Goal: Task Accomplishment & Management: Use online tool/utility

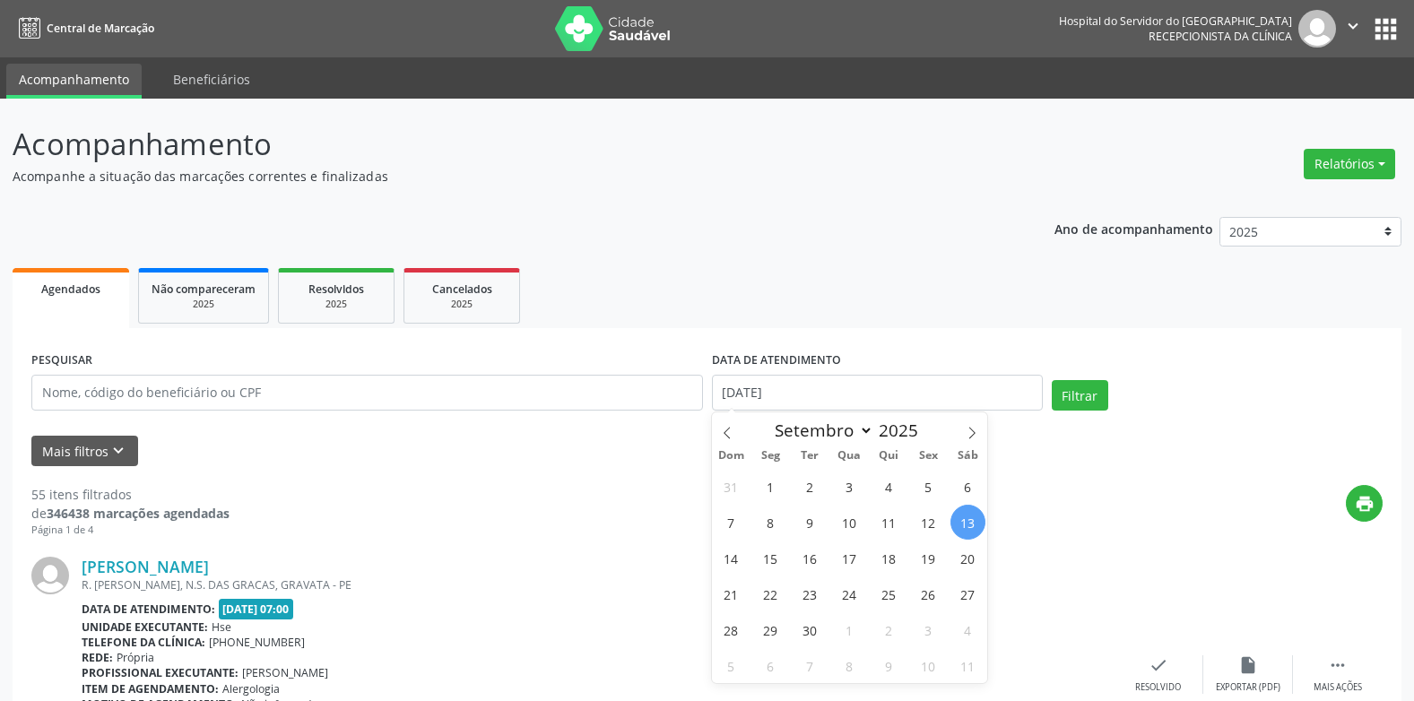
select select "8"
click at [109, 458] on icon "keyboard_arrow_down" at bounding box center [119, 451] width 20 height 20
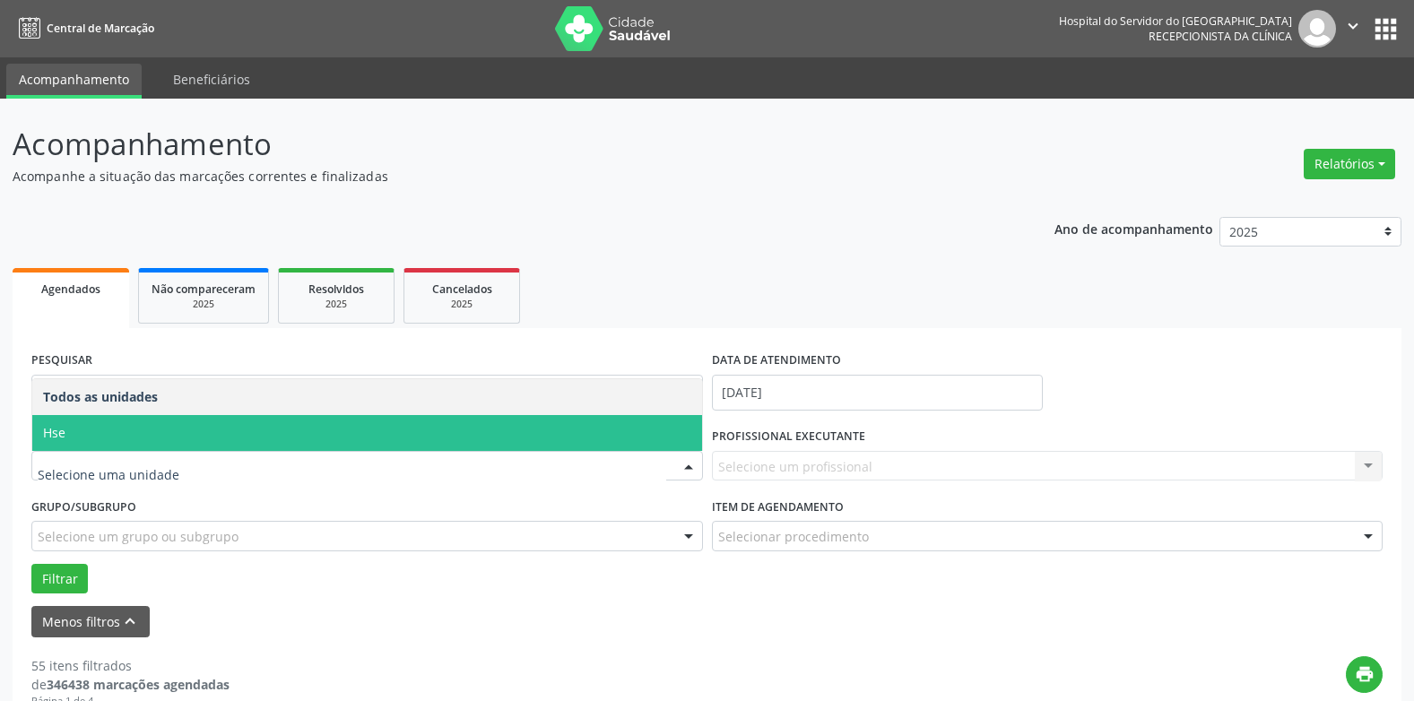
click at [146, 433] on span "Hse" at bounding box center [367, 433] width 670 height 36
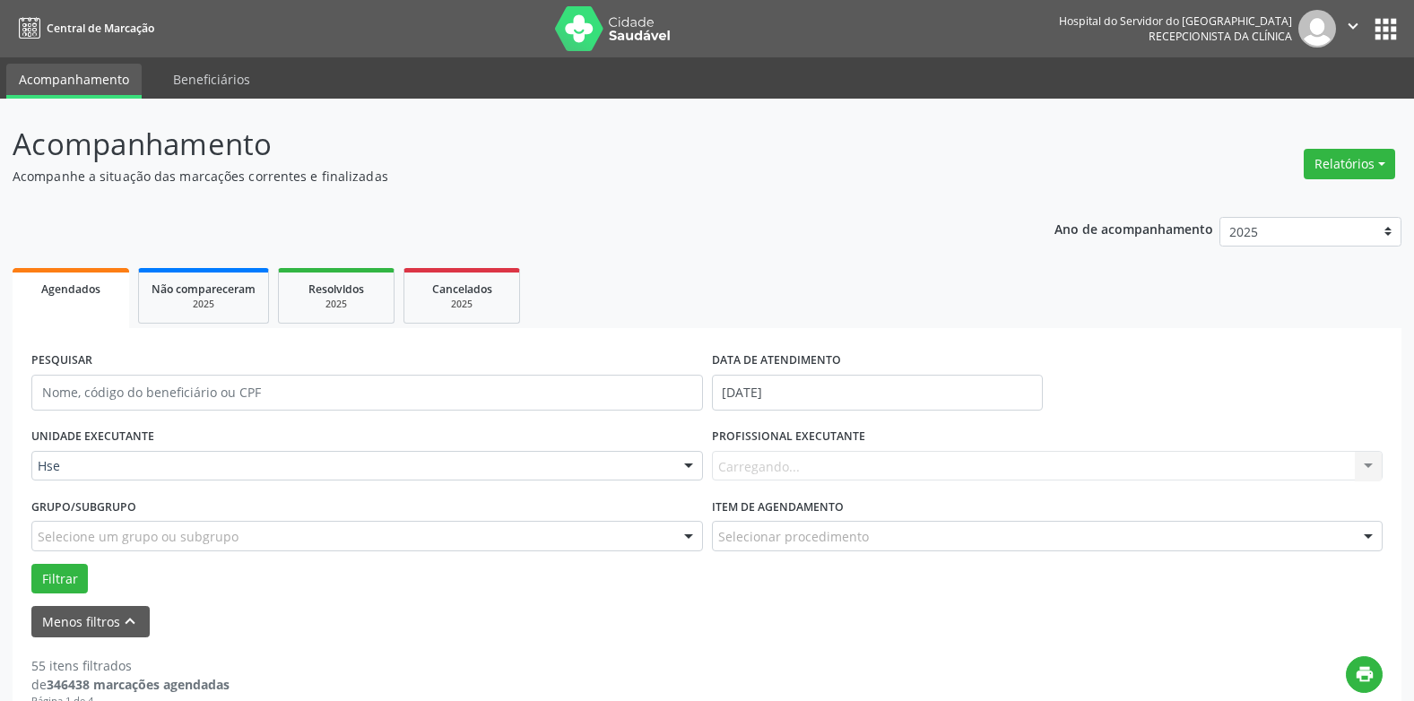
click at [760, 461] on div "Carregando... Nenhum resultado encontrado para: " " Não há nenhuma opção para s…" at bounding box center [1048, 466] width 672 height 30
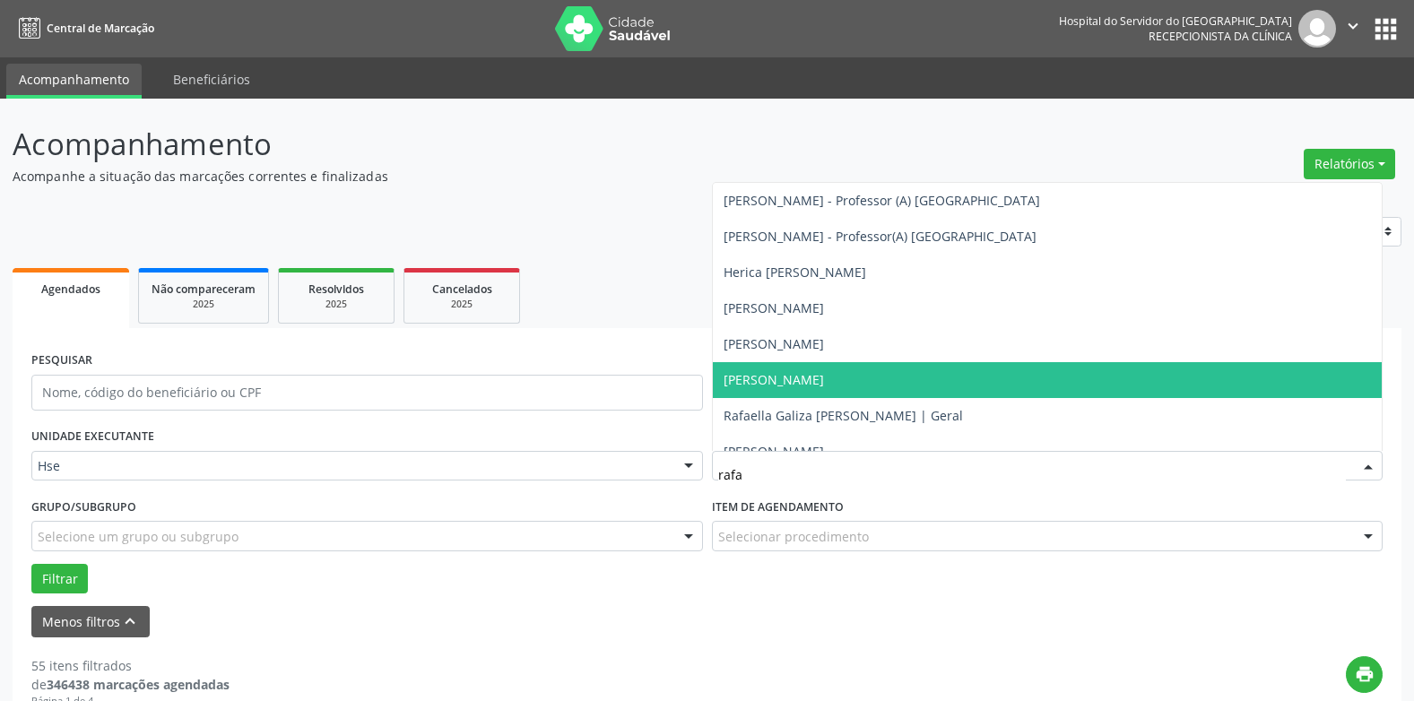
click at [764, 364] on span "[PERSON_NAME]" at bounding box center [1048, 380] width 670 height 36
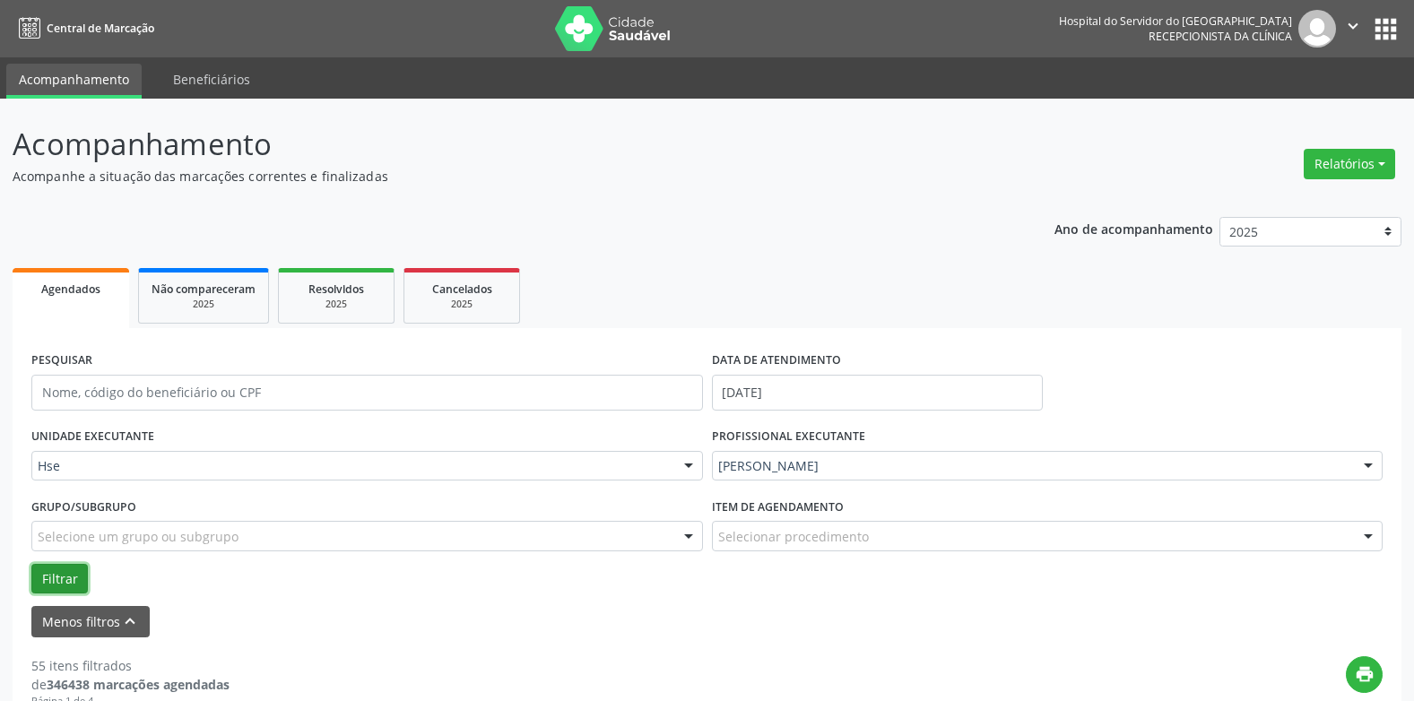
click at [53, 568] on button "Filtrar" at bounding box center [59, 579] width 57 height 30
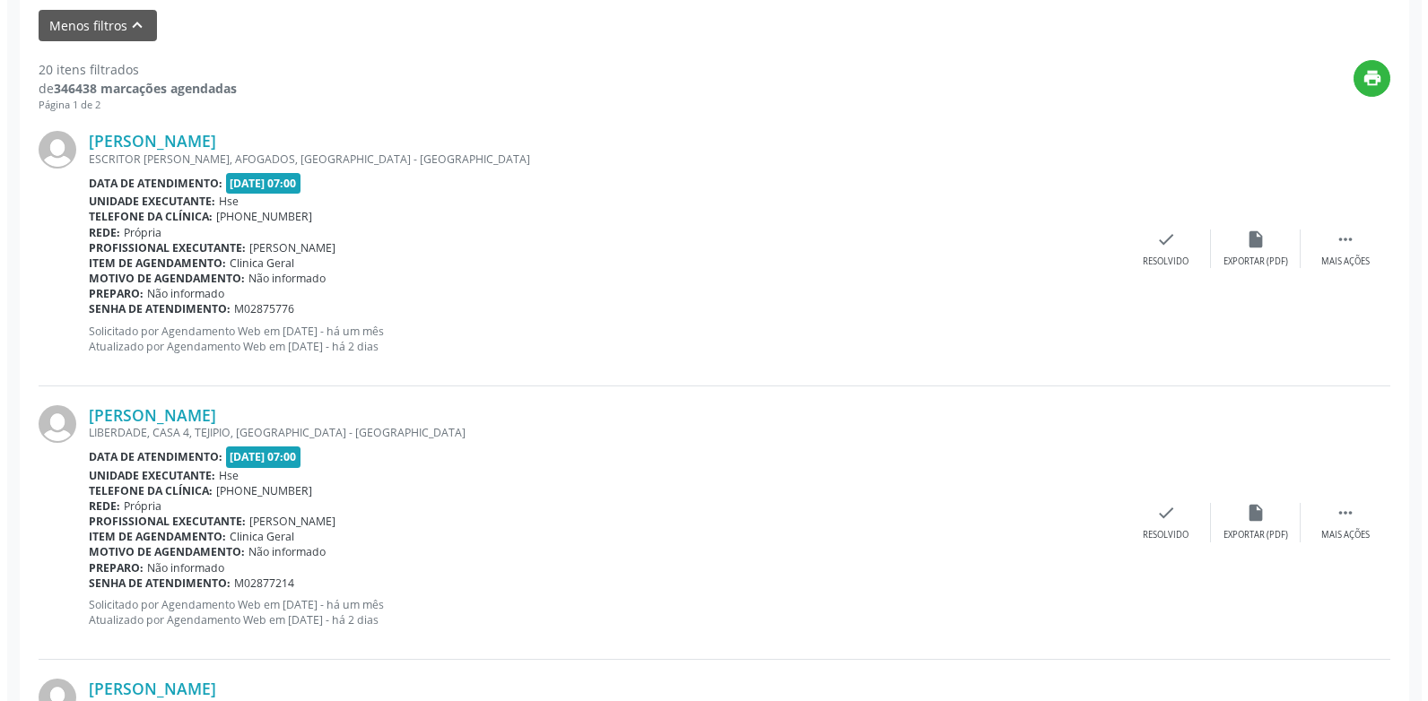
scroll to position [628, 0]
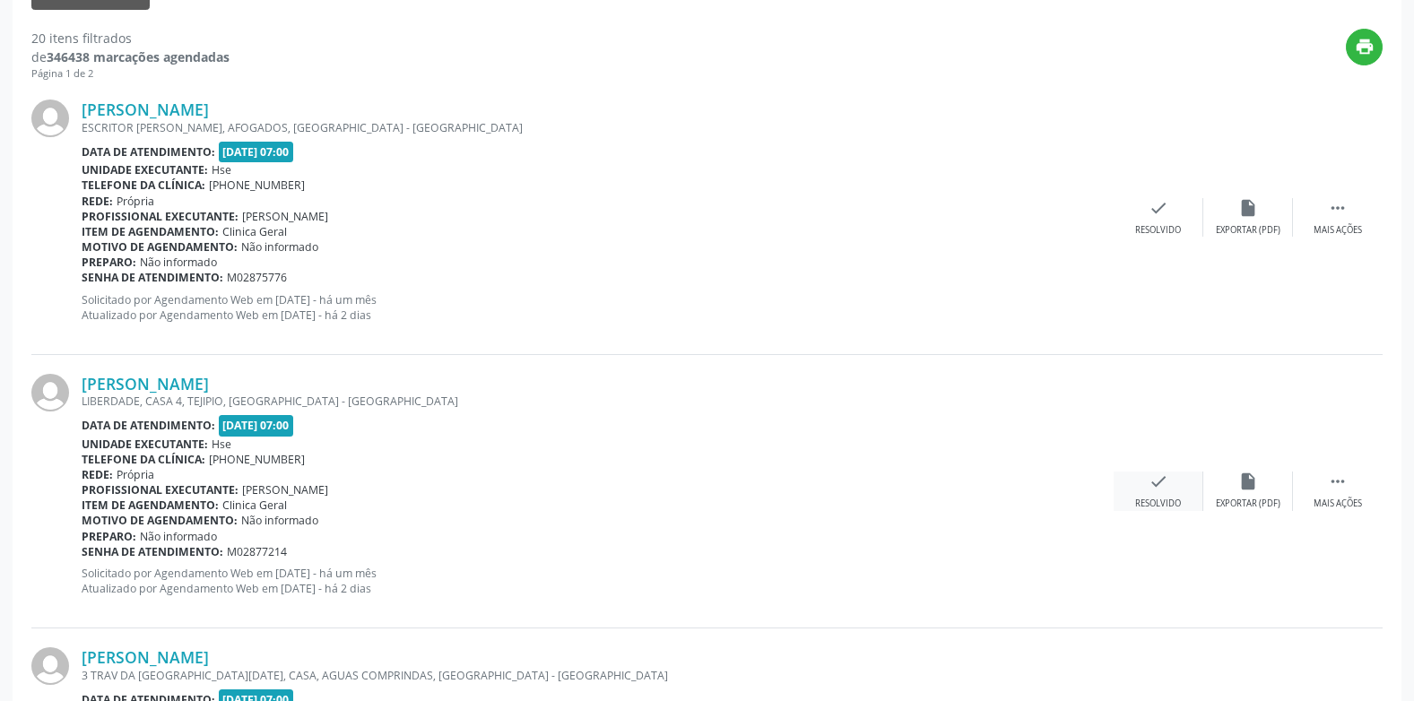
click at [1170, 476] on div "check Resolvido" at bounding box center [1159, 491] width 90 height 39
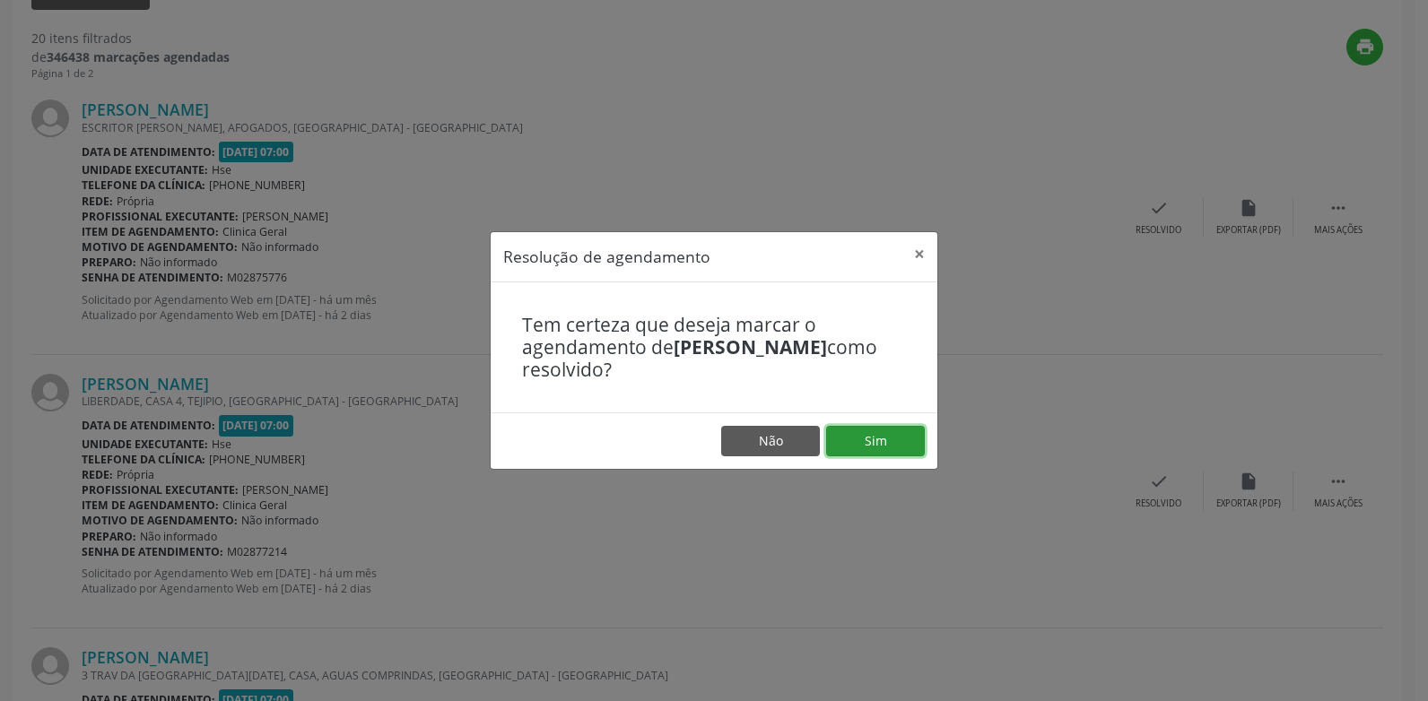
click at [862, 437] on button "Sim" at bounding box center [875, 441] width 99 height 30
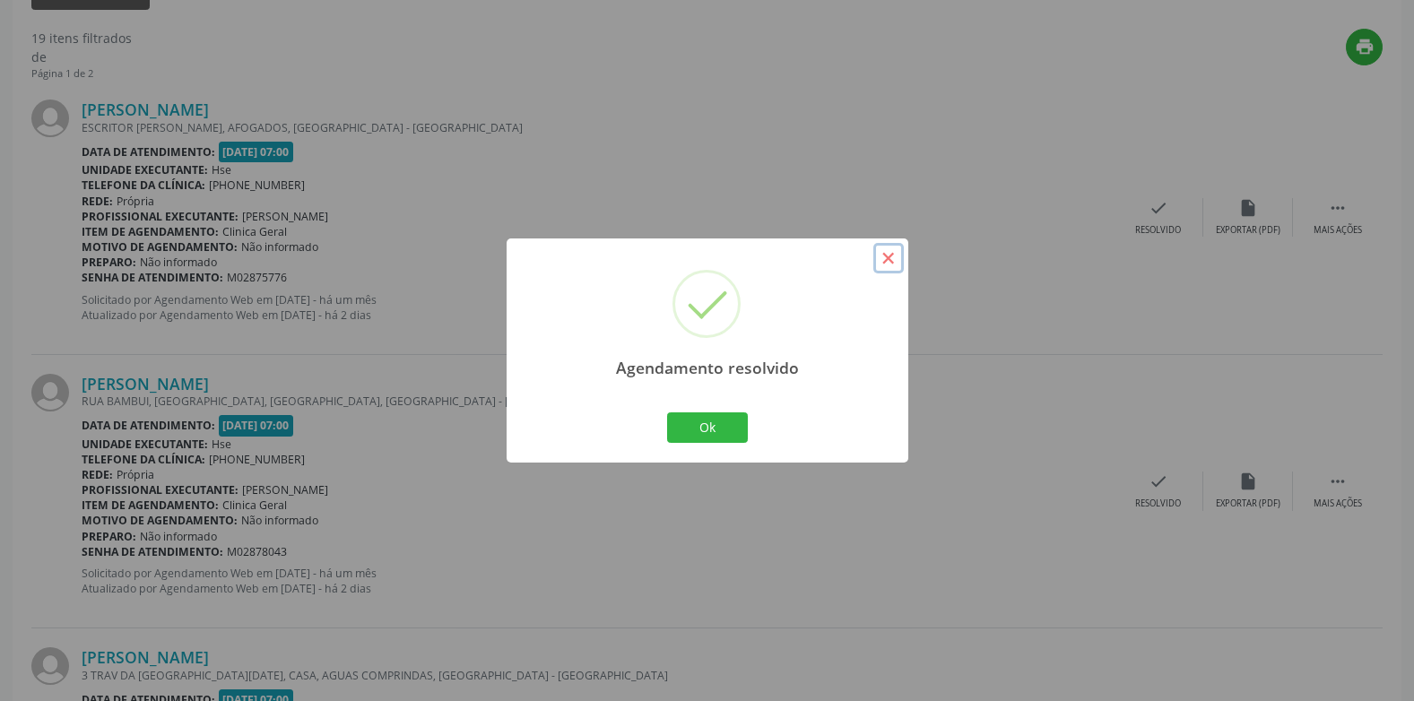
click at [881, 257] on button "×" at bounding box center [889, 258] width 30 height 30
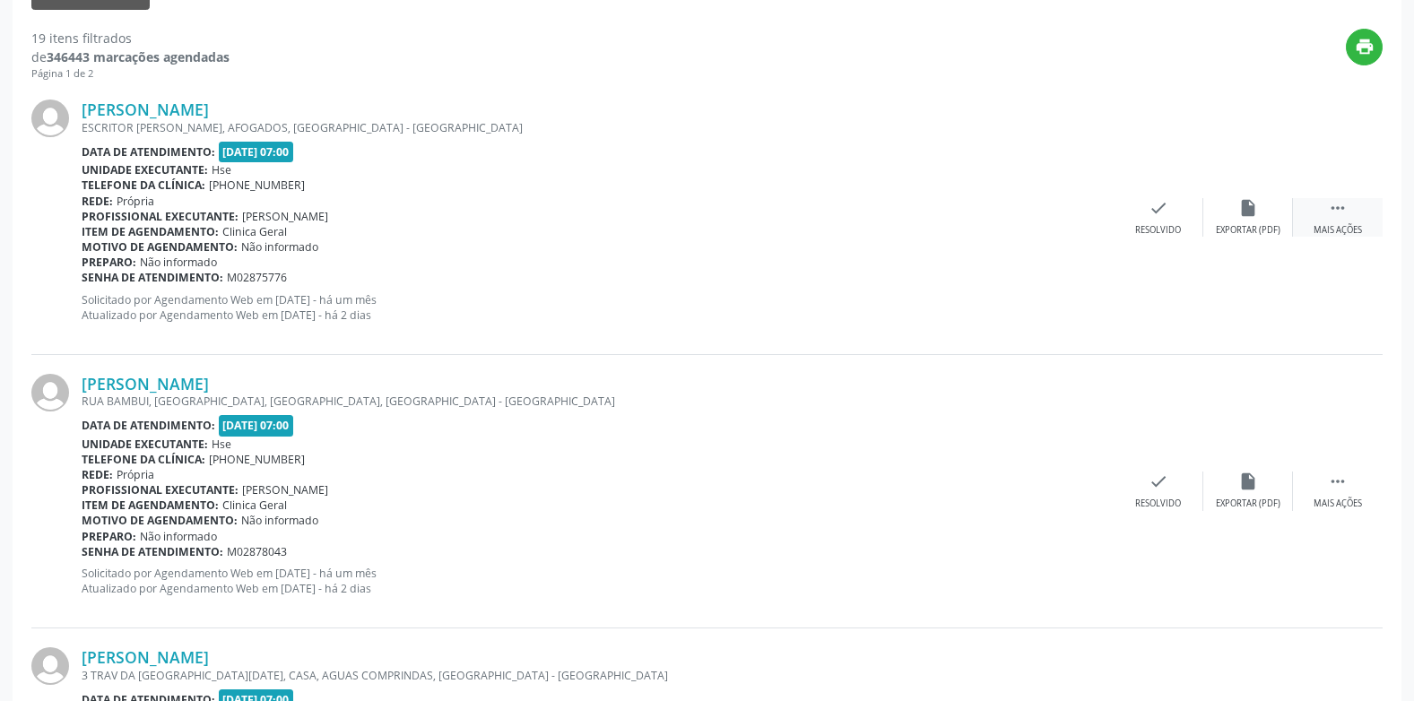
click at [1319, 232] on div "Mais ações" at bounding box center [1338, 230] width 48 height 13
click at [1242, 225] on div "Não compareceu" at bounding box center [1248, 230] width 76 height 13
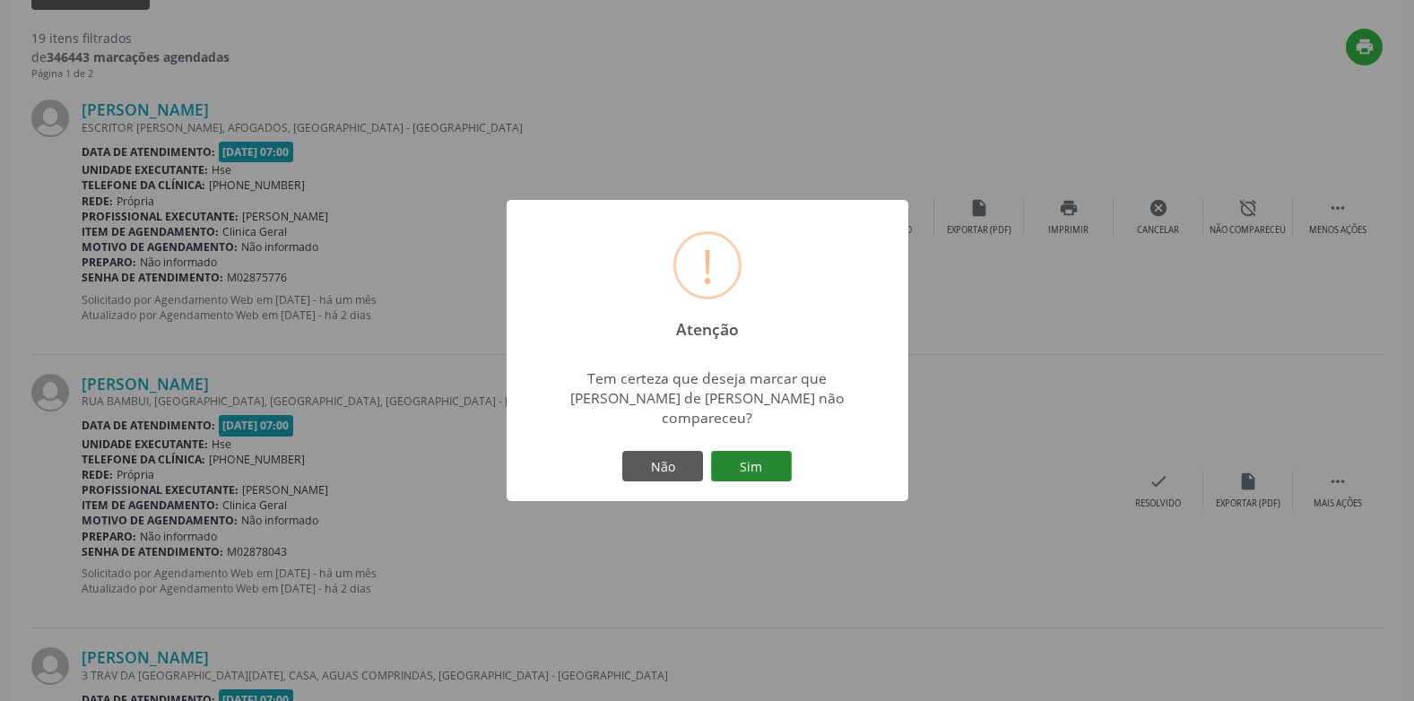
click at [750, 451] on button "Sim" at bounding box center [751, 466] width 81 height 30
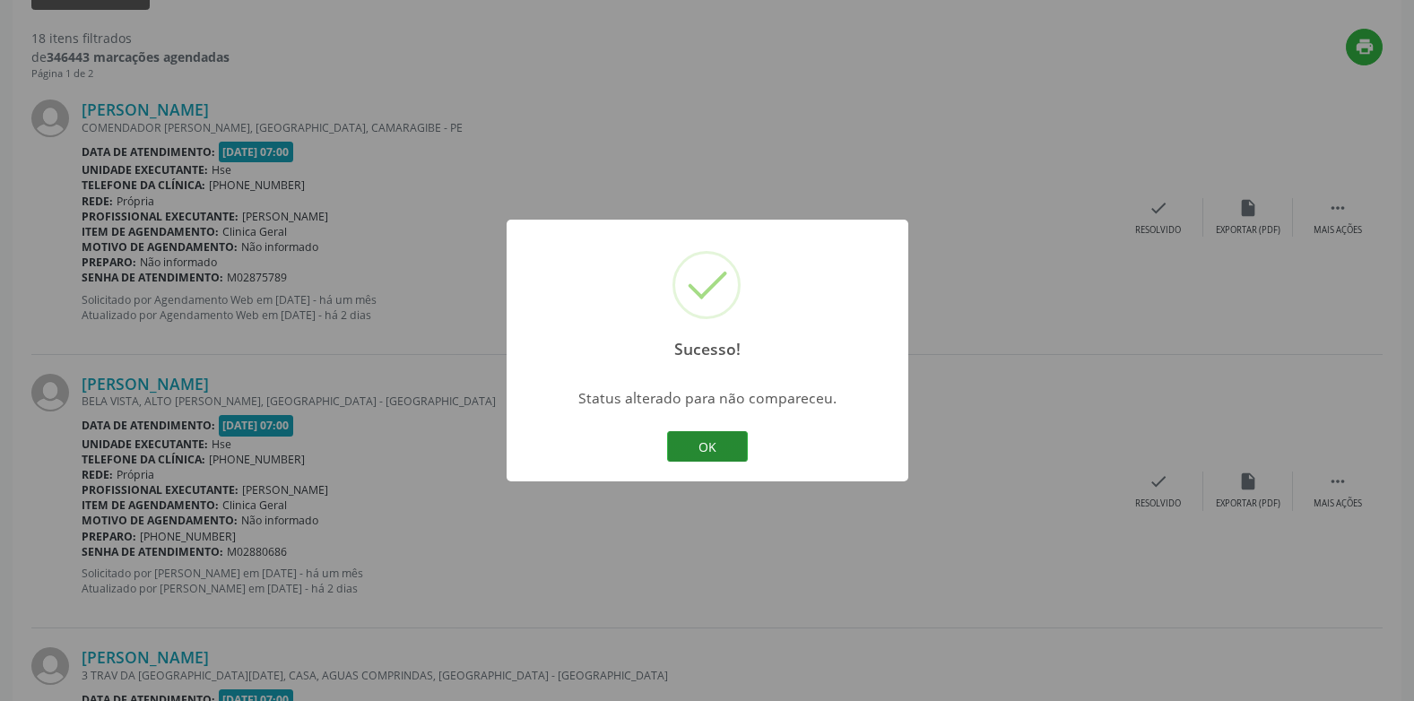
click at [719, 455] on button "OK" at bounding box center [707, 446] width 81 height 30
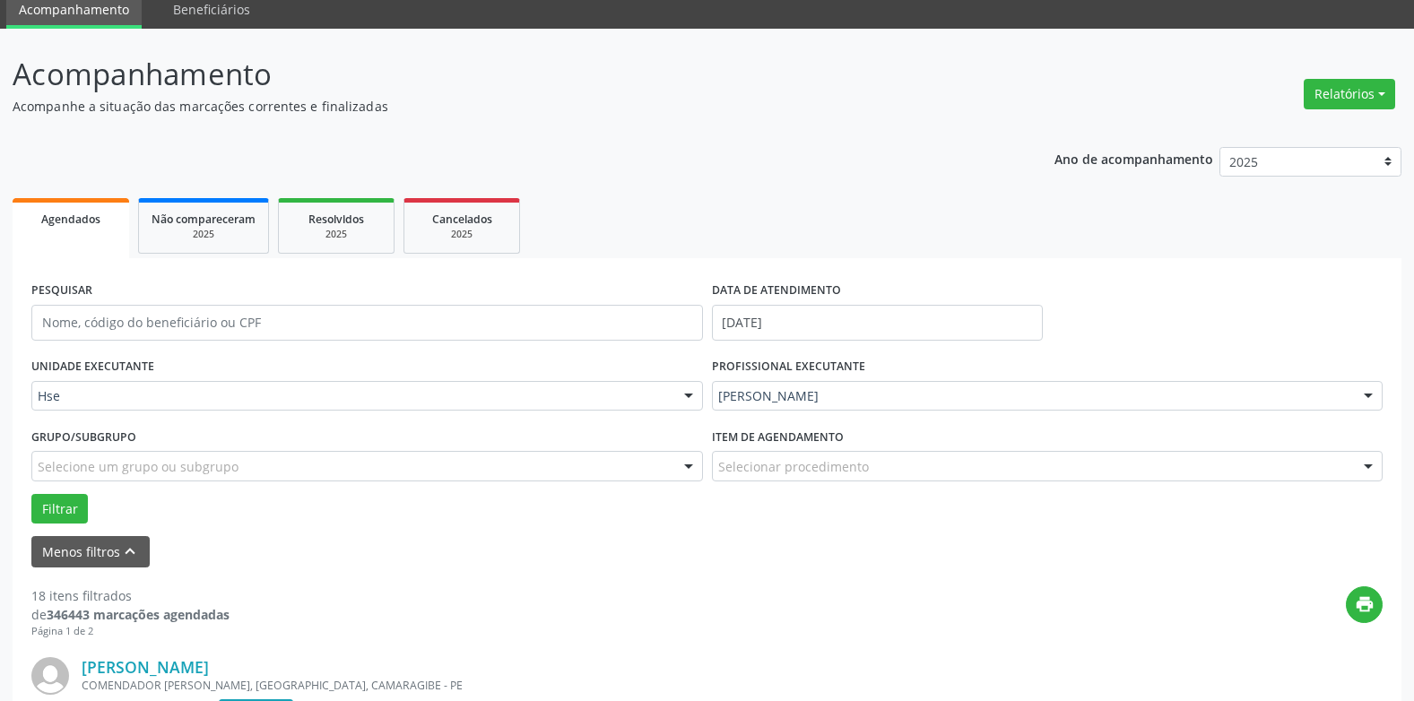
scroll to position [448, 0]
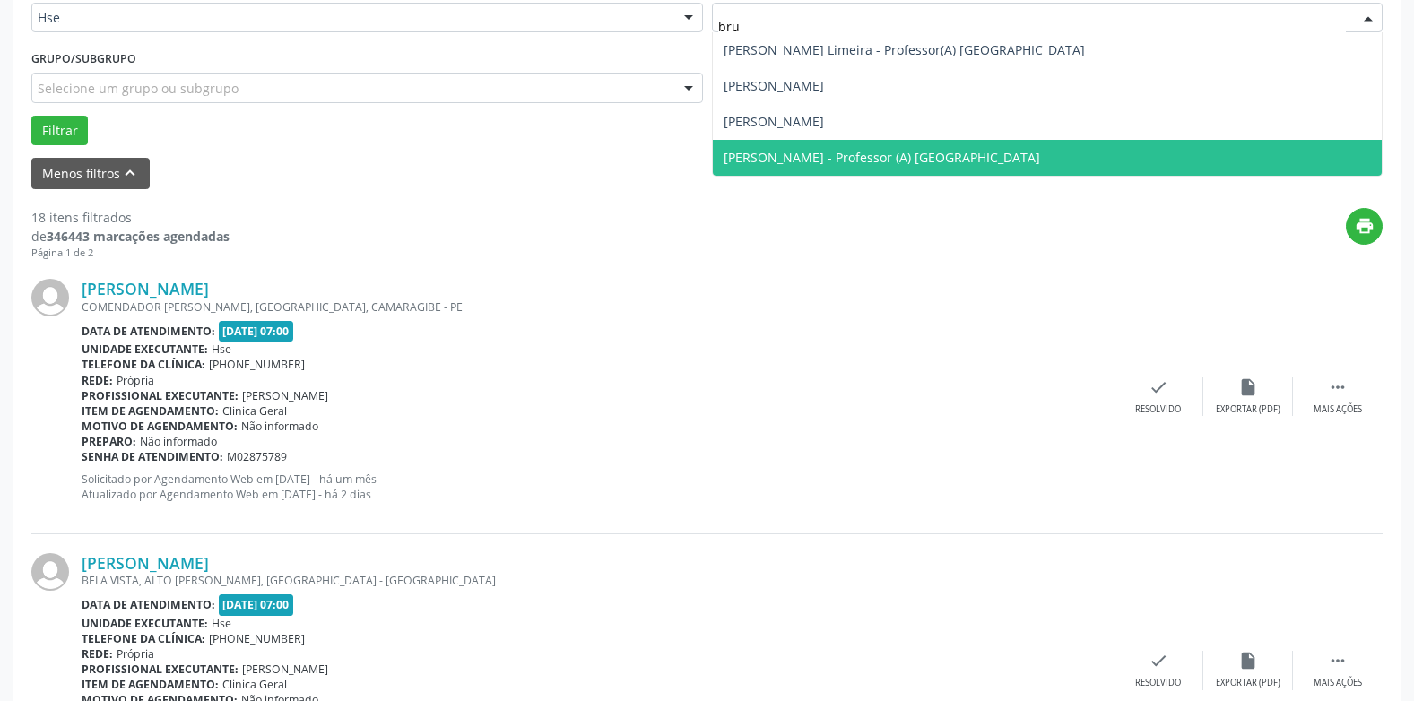
type input "brun"
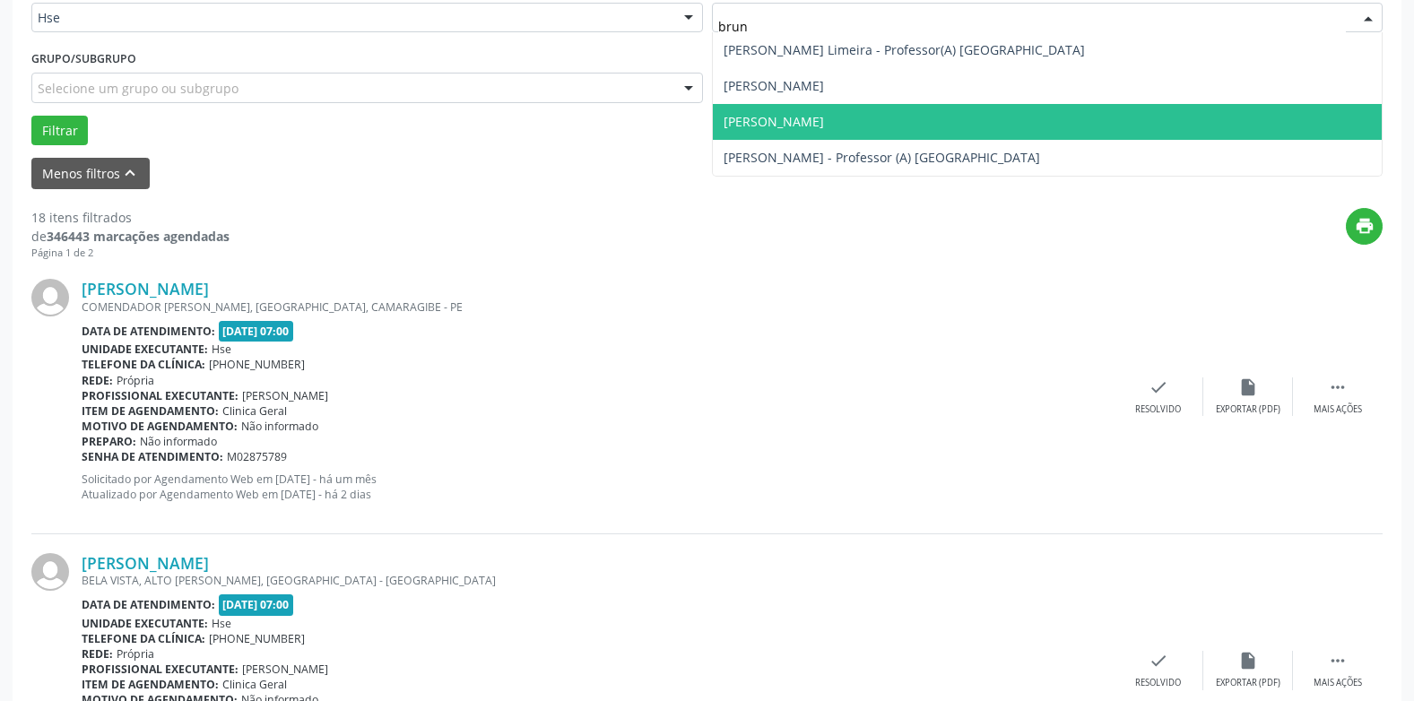
click at [909, 109] on span "[PERSON_NAME]" at bounding box center [1048, 122] width 670 height 36
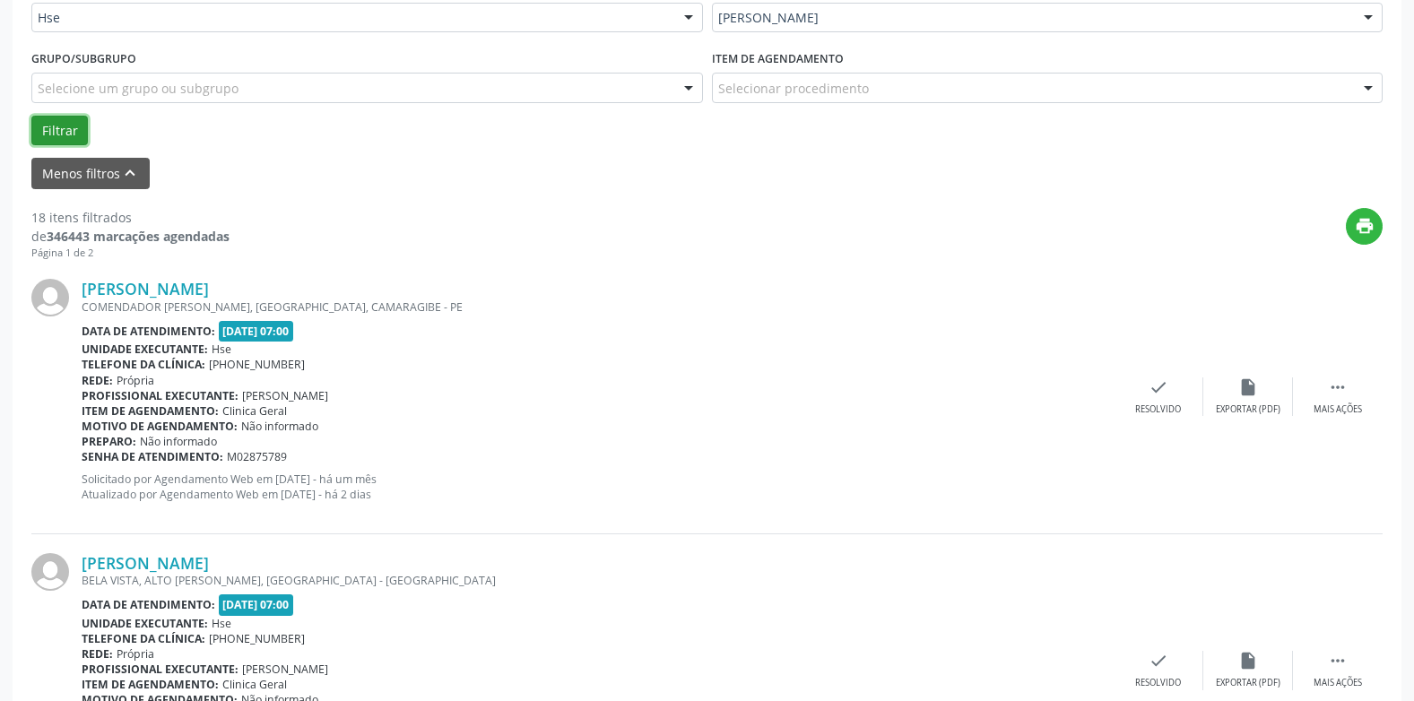
click at [75, 130] on button "Filtrar" at bounding box center [59, 131] width 57 height 30
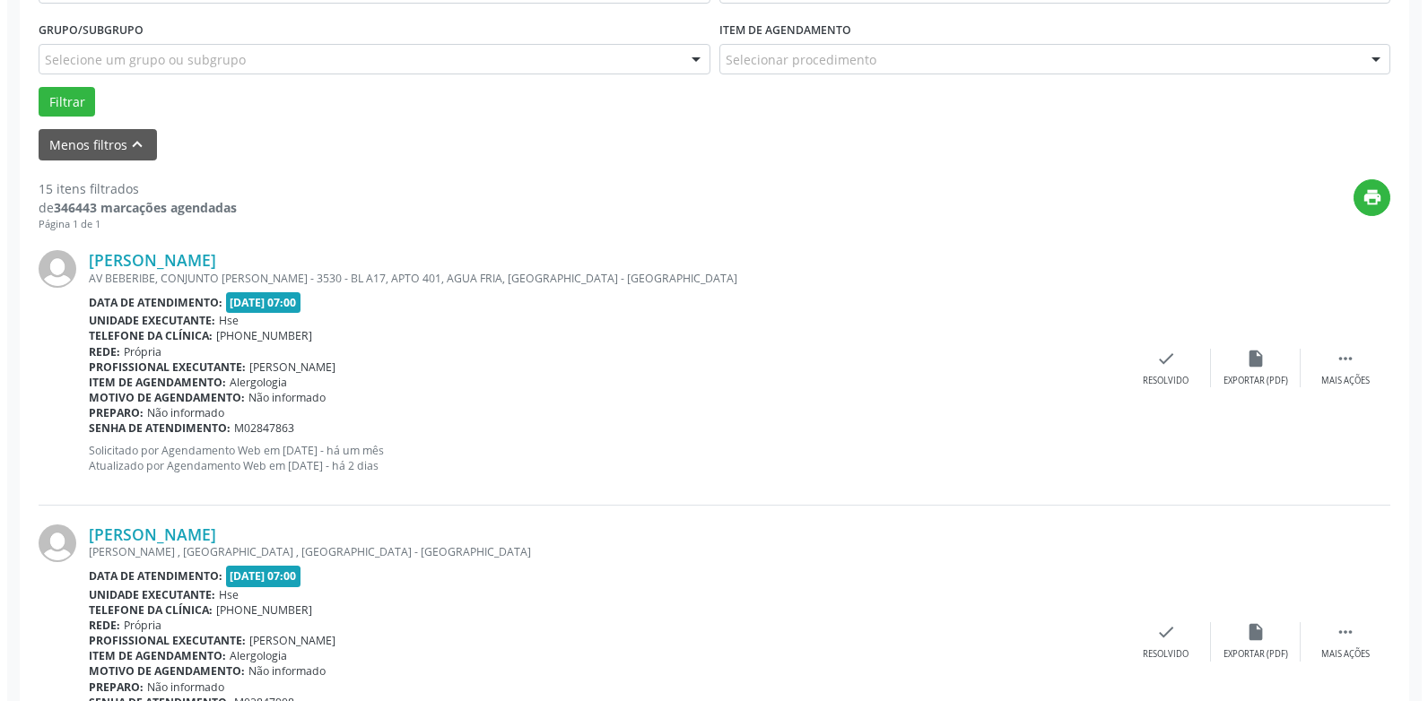
scroll to position [628, 0]
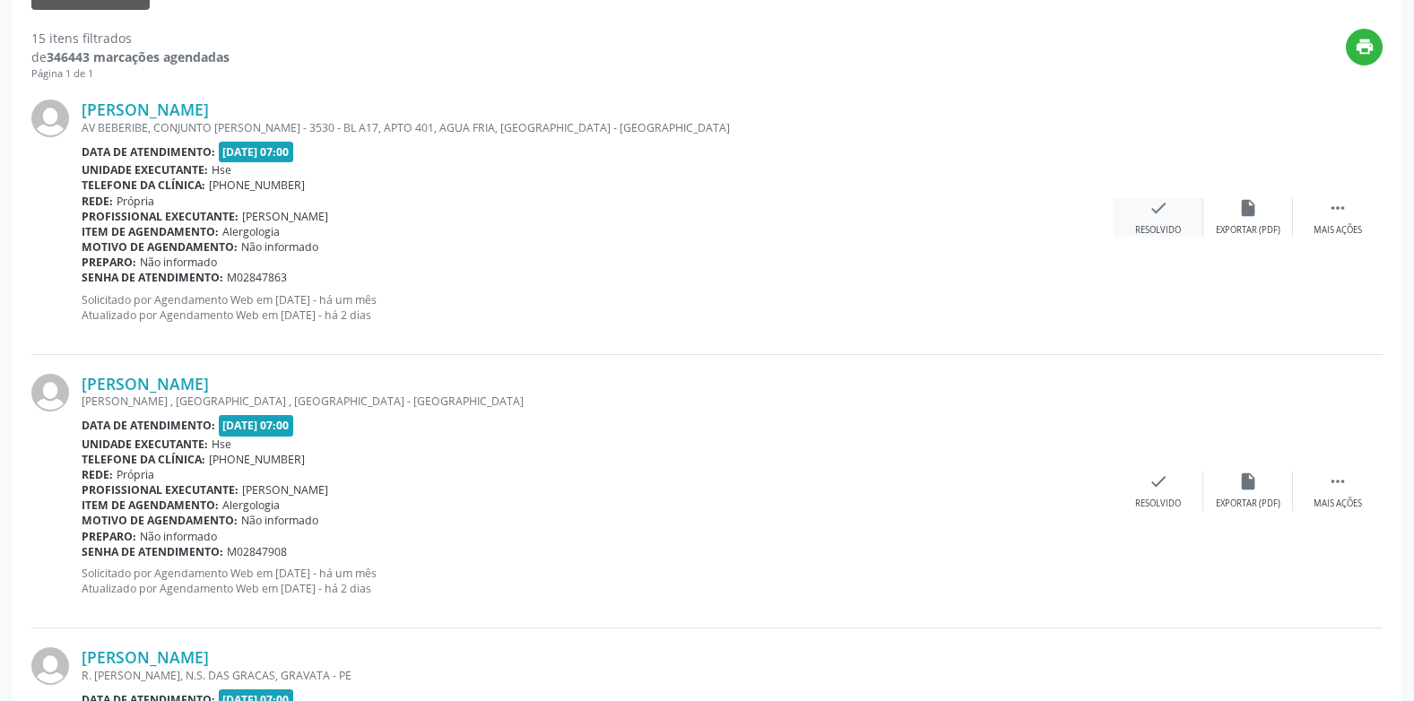
click at [1162, 212] on icon "check" at bounding box center [1159, 208] width 20 height 20
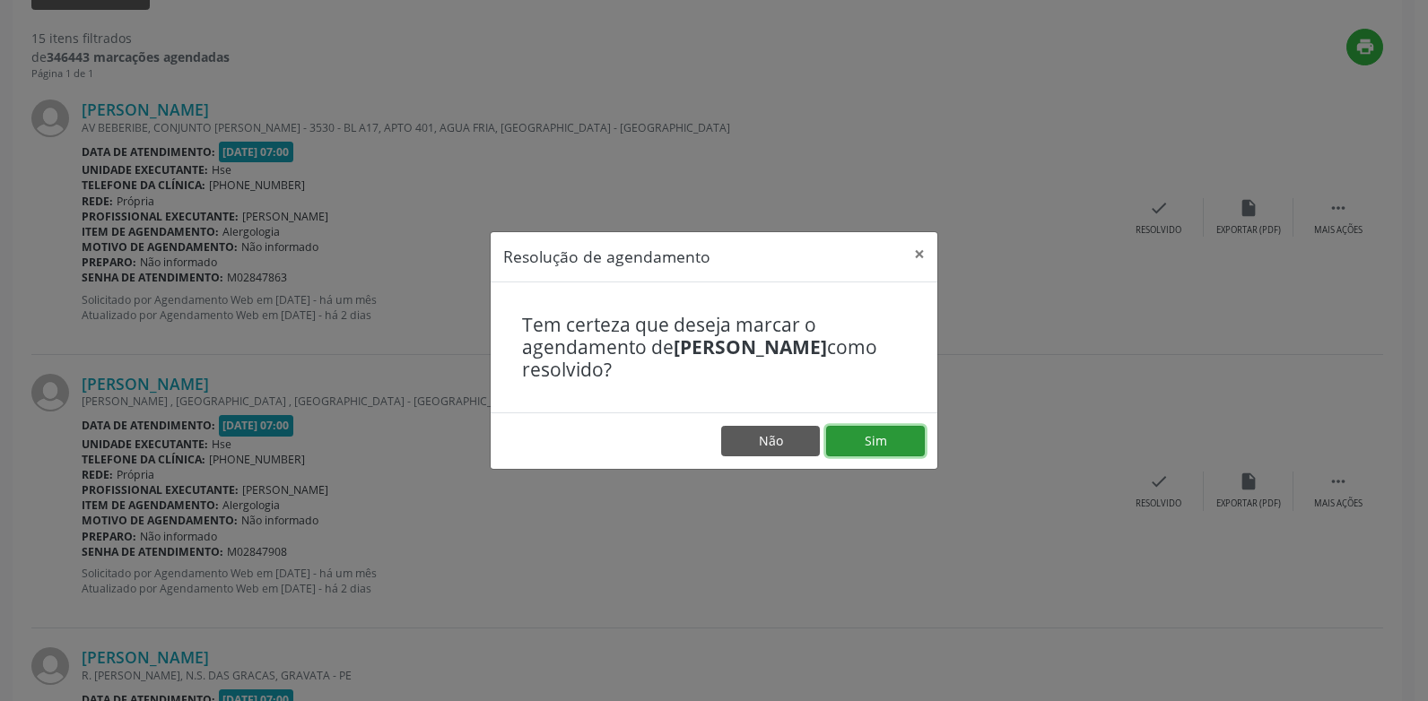
click at [883, 437] on button "Sim" at bounding box center [875, 441] width 99 height 30
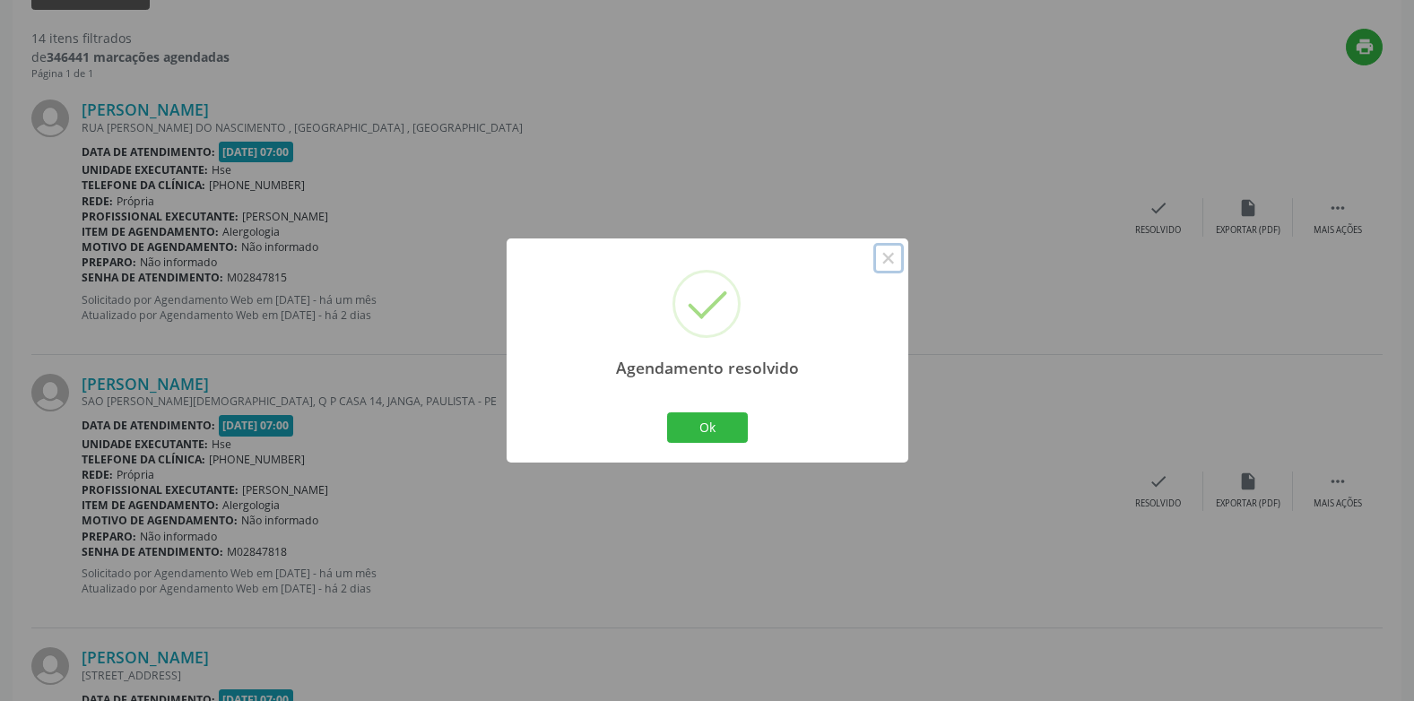
drag, startPoint x: 894, startPoint y: 261, endPoint x: 883, endPoint y: 265, distance: 12.5
click at [887, 265] on button "×" at bounding box center [889, 258] width 30 height 30
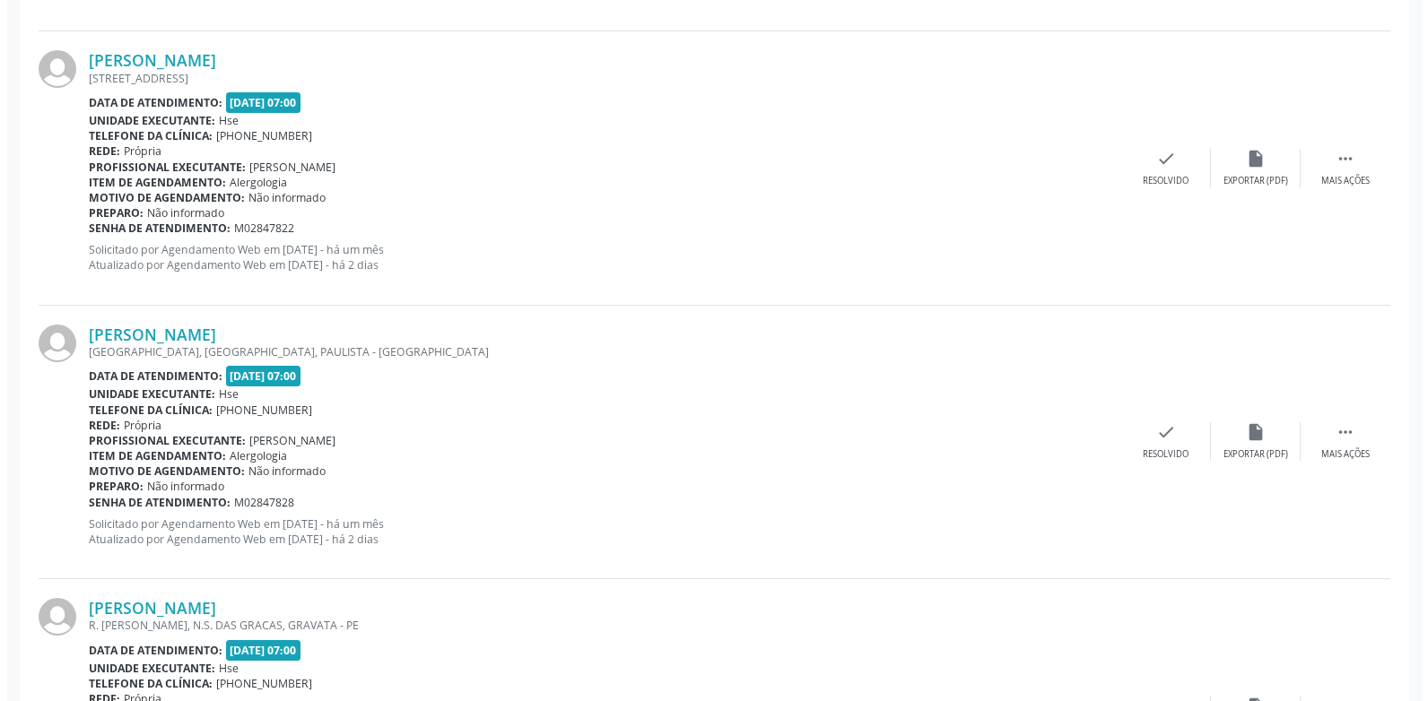
scroll to position [1435, 0]
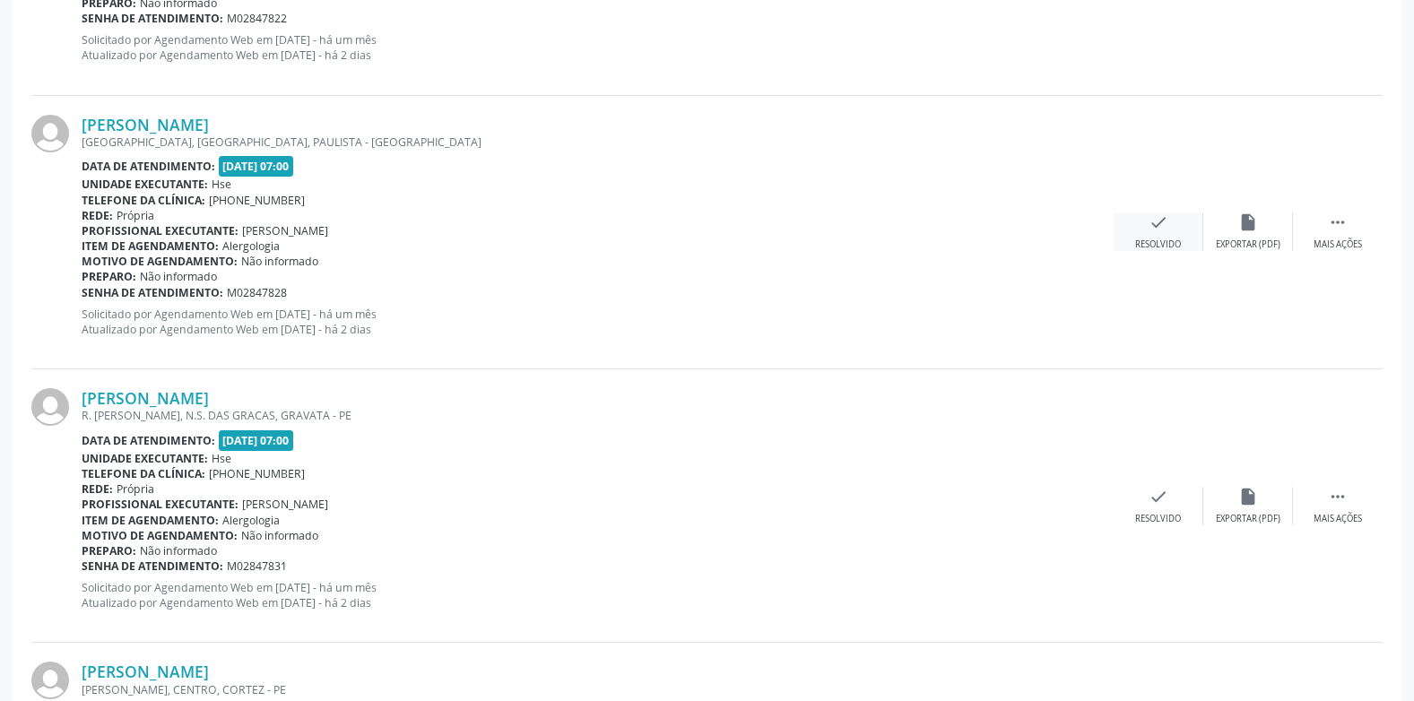
click at [1144, 239] on div "Resolvido" at bounding box center [1158, 245] width 46 height 13
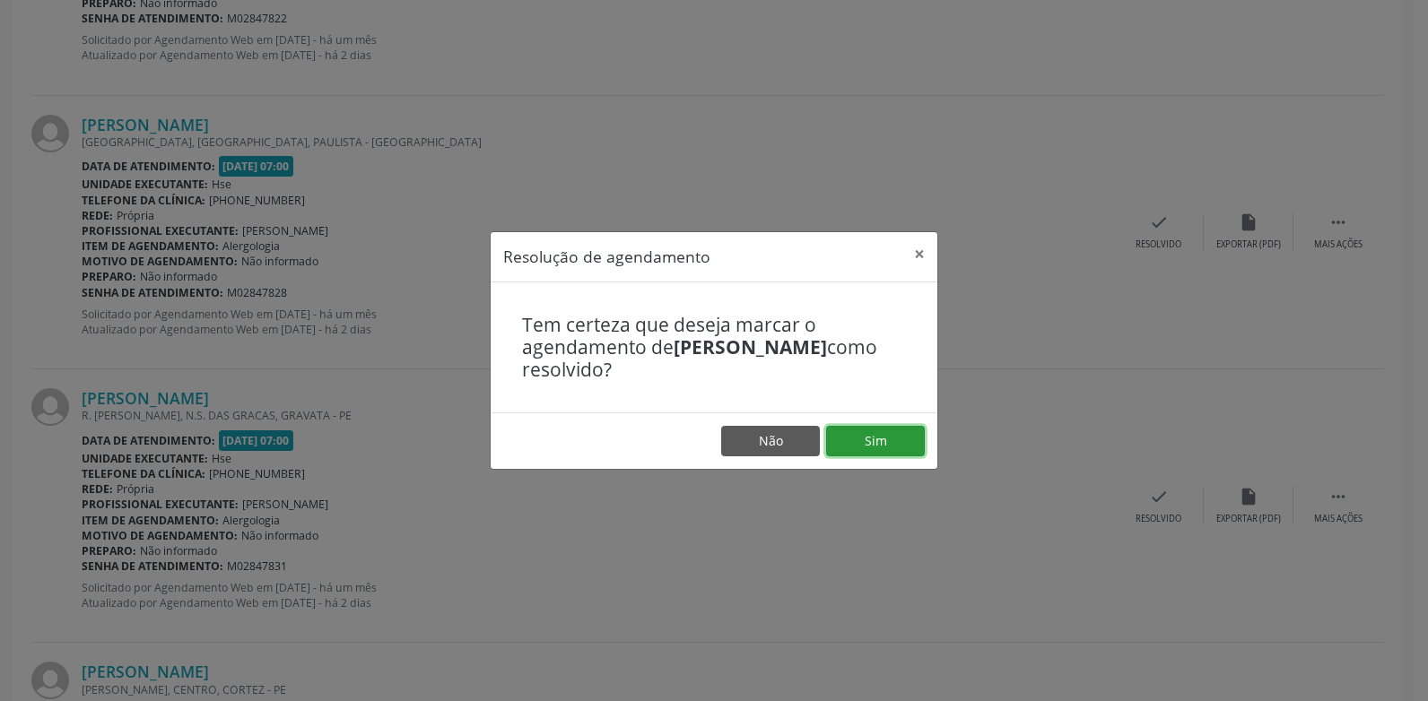
click at [912, 432] on button "Sim" at bounding box center [875, 441] width 99 height 30
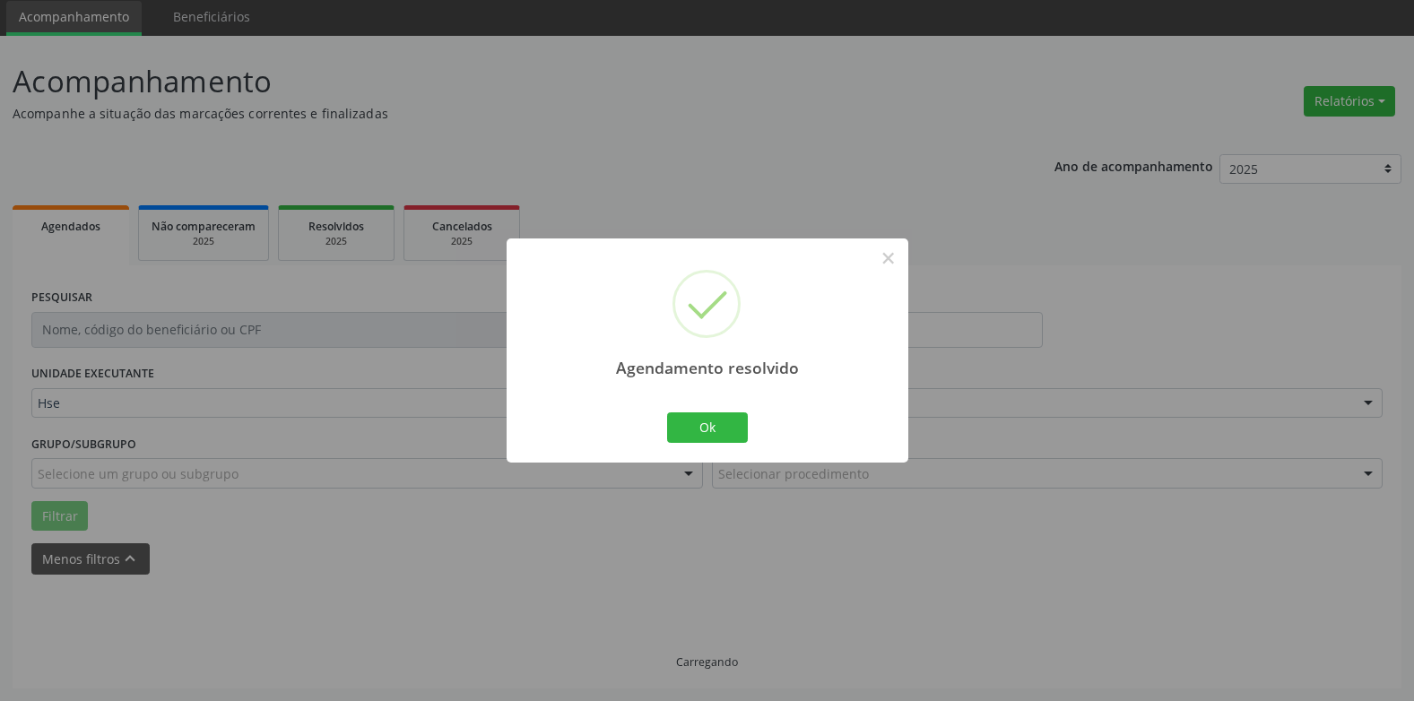
scroll to position [82, 0]
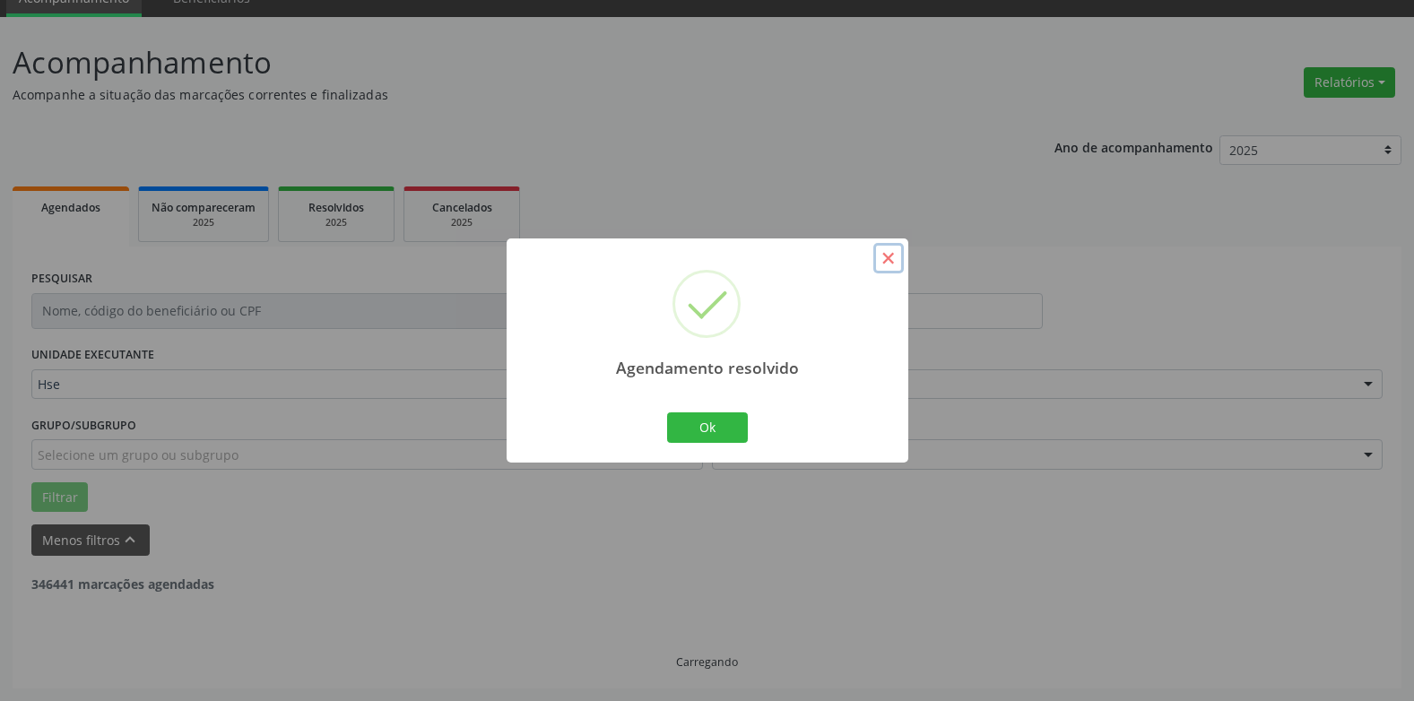
click at [894, 261] on button "×" at bounding box center [889, 258] width 30 height 30
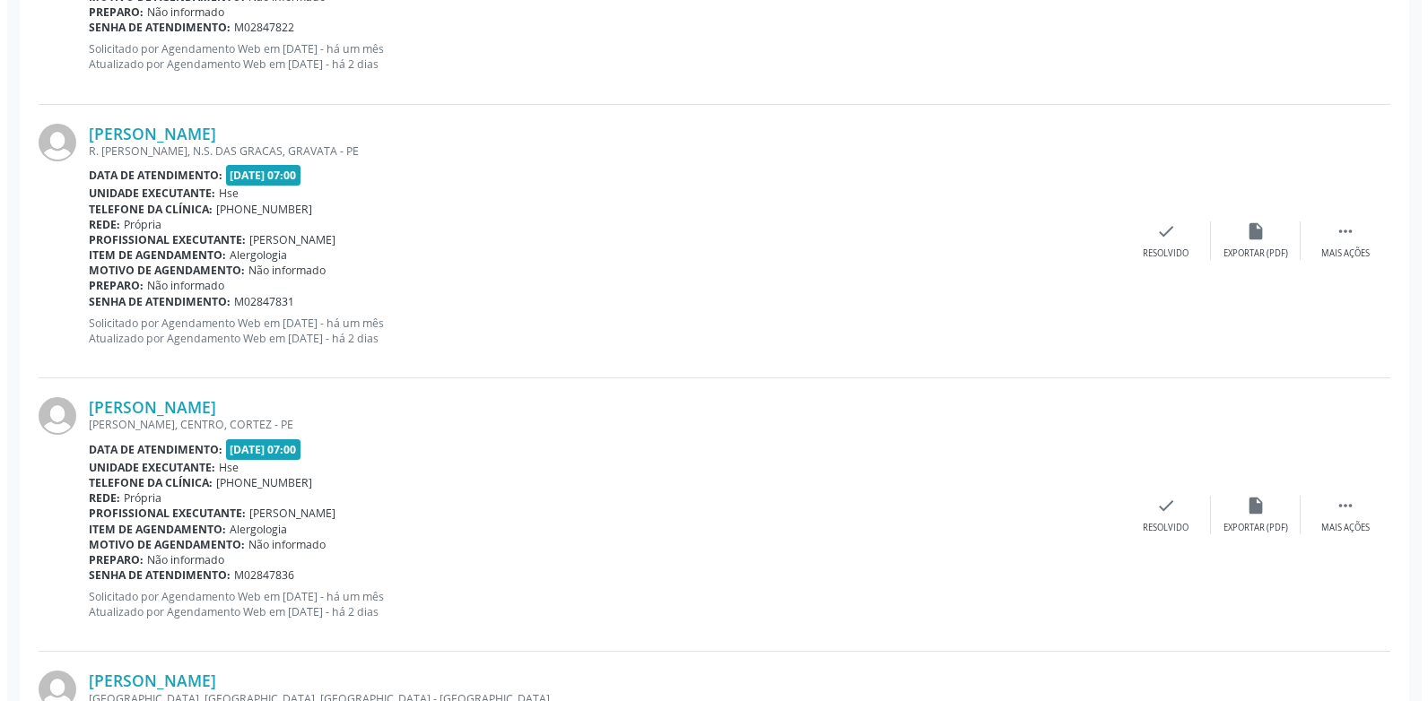
scroll to position [1427, 0]
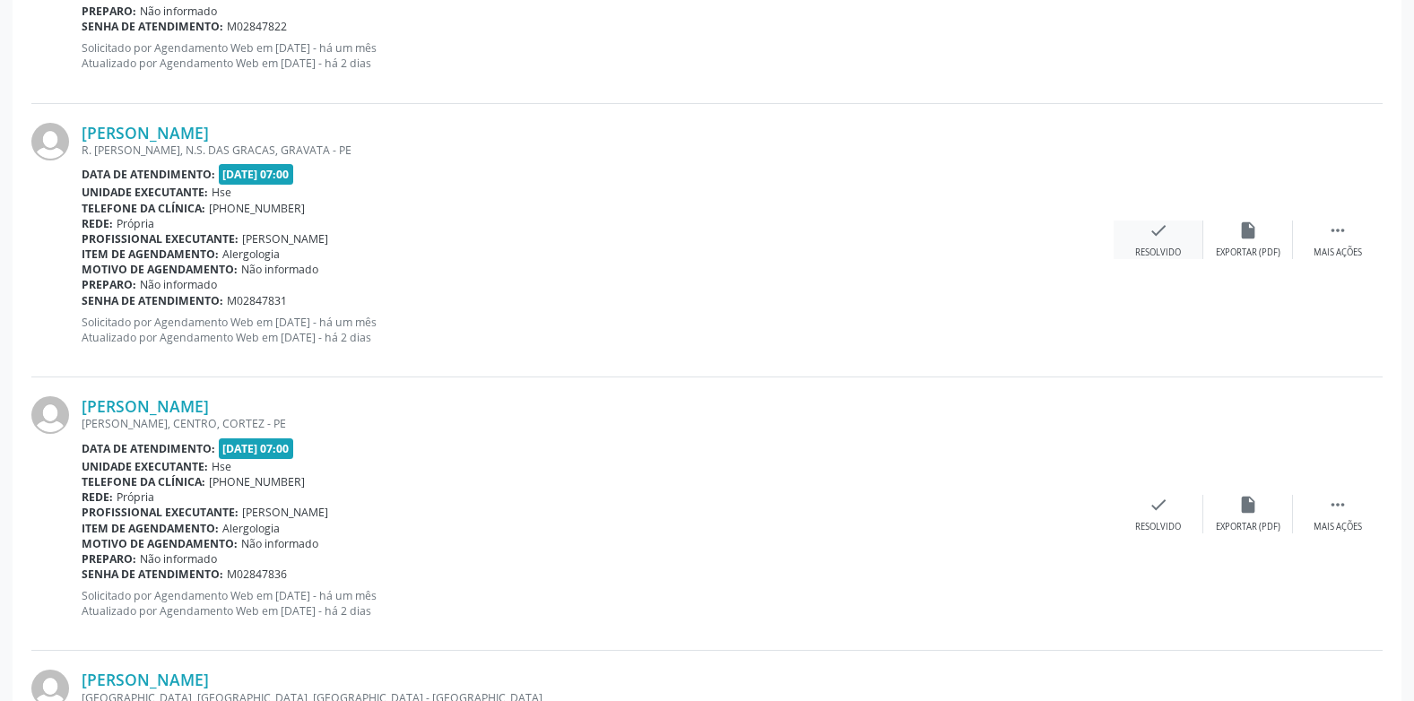
click at [1165, 250] on div "Resolvido" at bounding box center [1158, 253] width 46 height 13
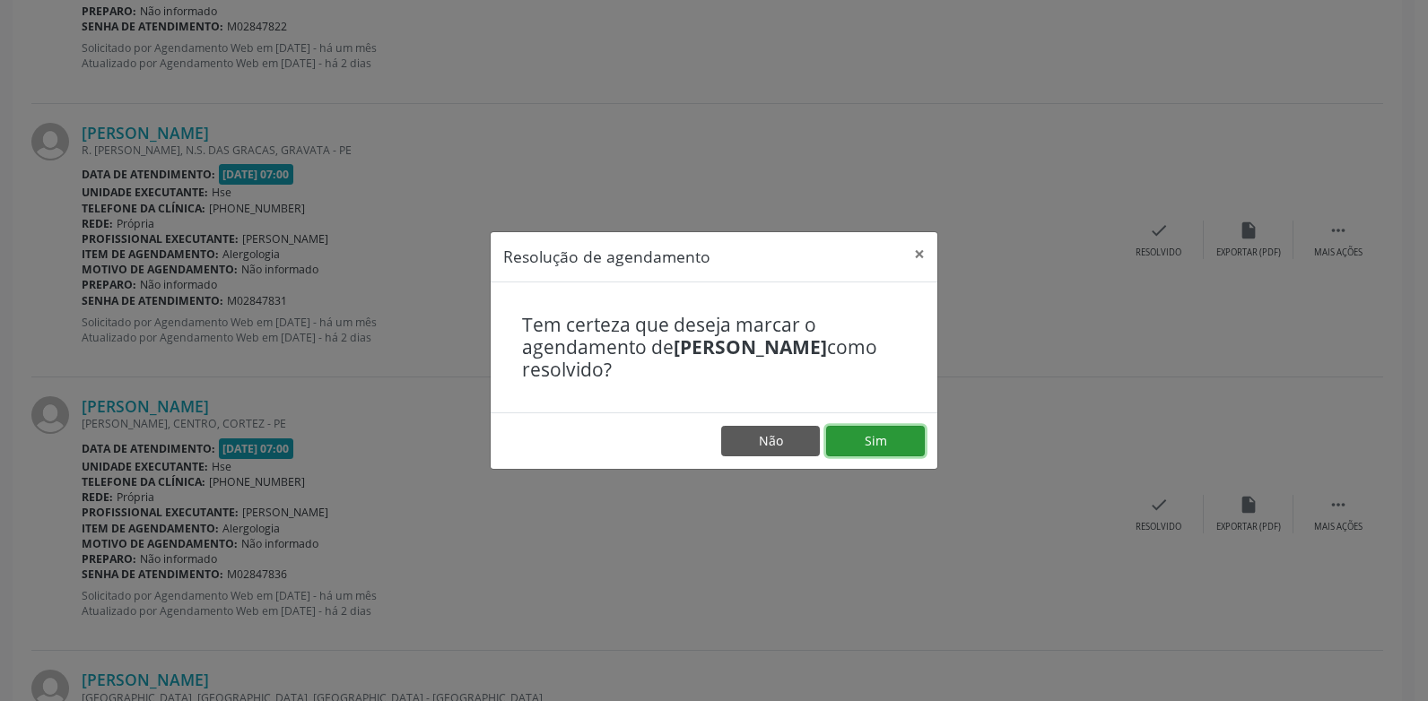
click at [903, 448] on button "Sim" at bounding box center [875, 441] width 99 height 30
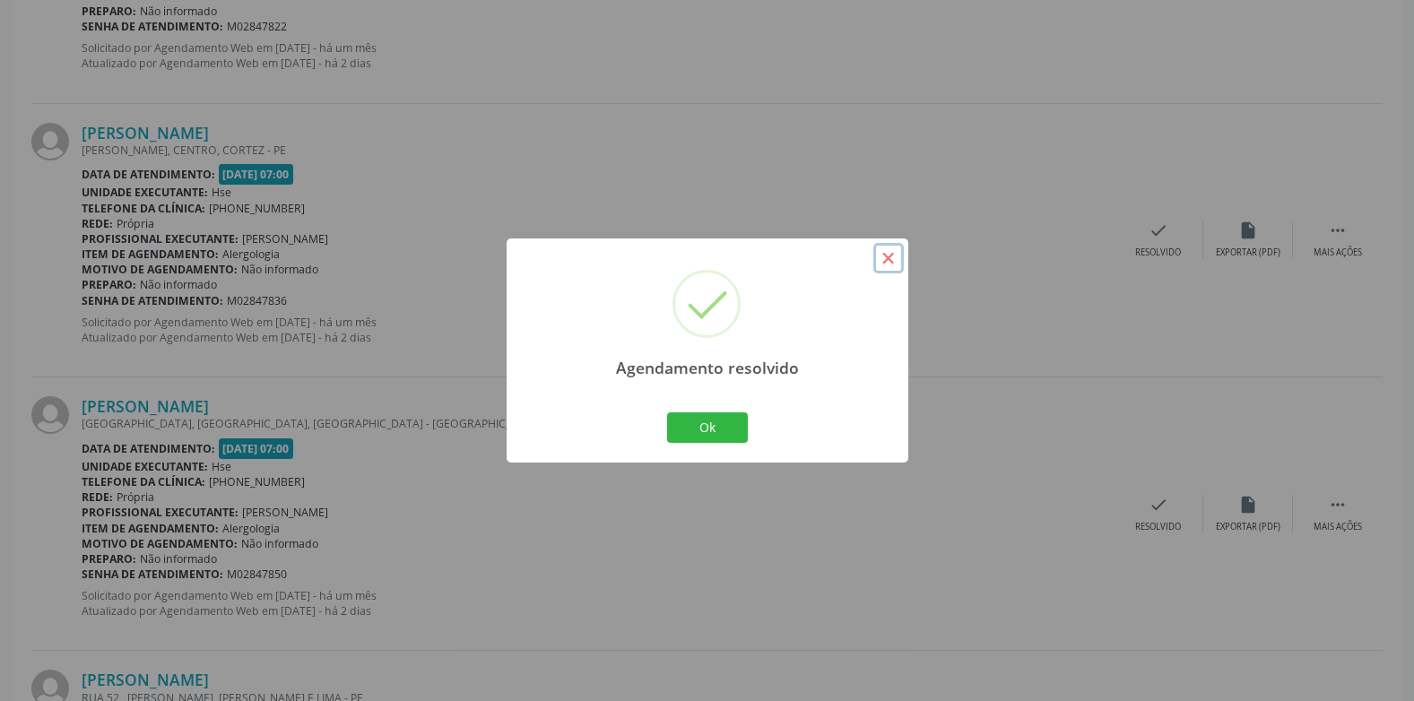
click at [888, 259] on button "×" at bounding box center [889, 258] width 30 height 30
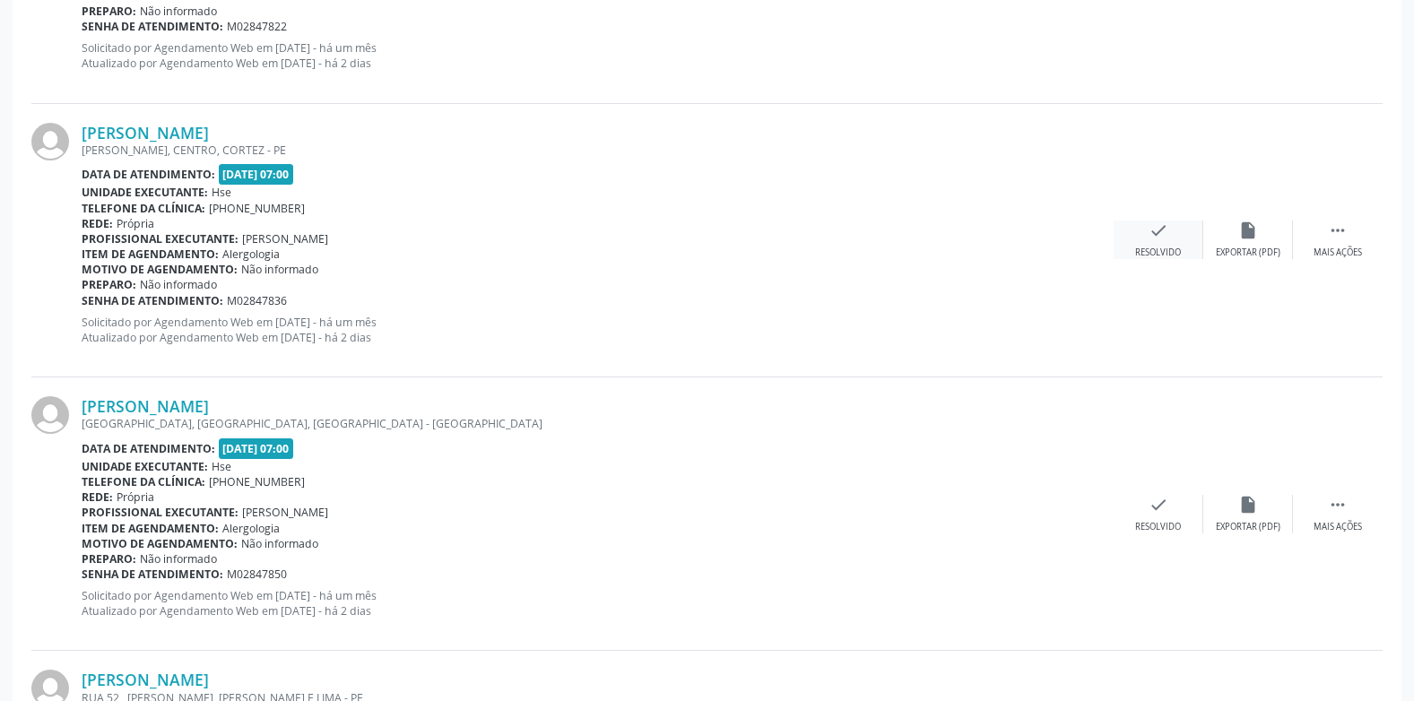
click at [1170, 249] on div "Resolvido" at bounding box center [1158, 253] width 46 height 13
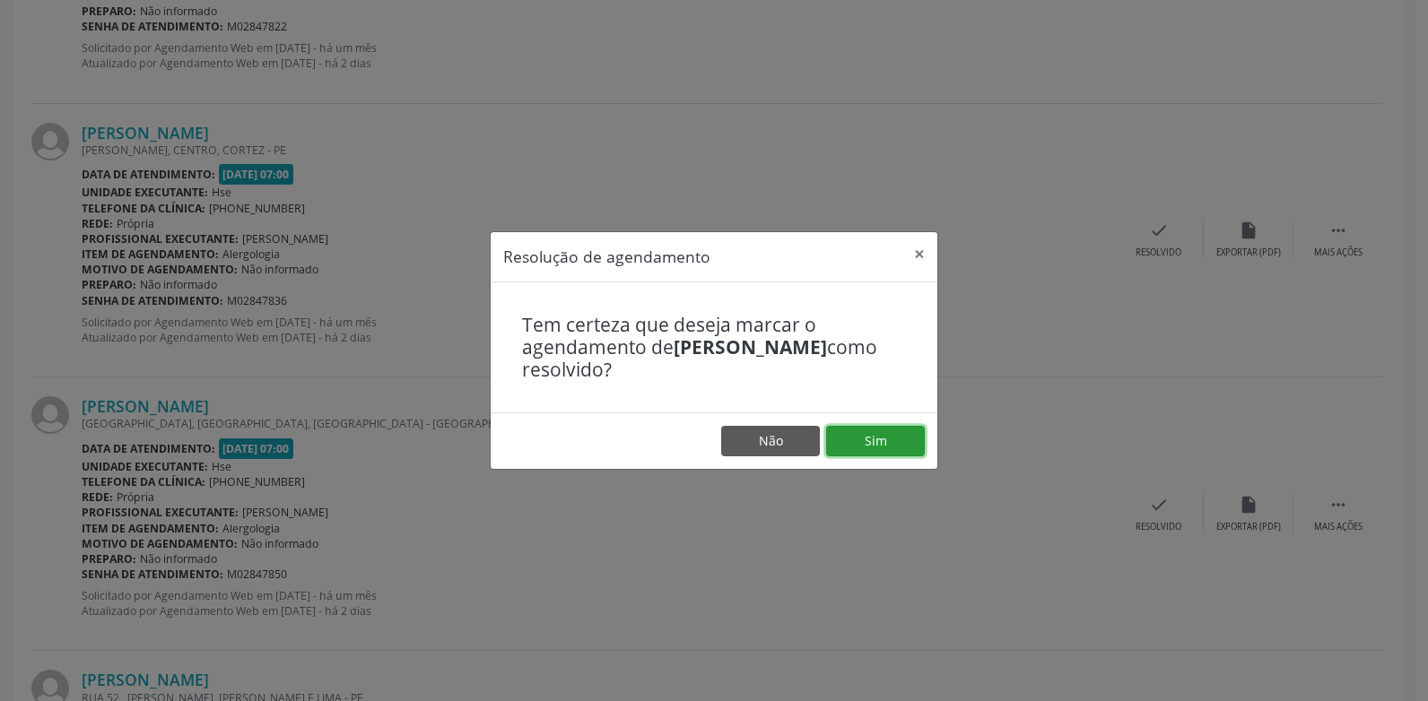
click at [918, 435] on button "Sim" at bounding box center [875, 441] width 99 height 30
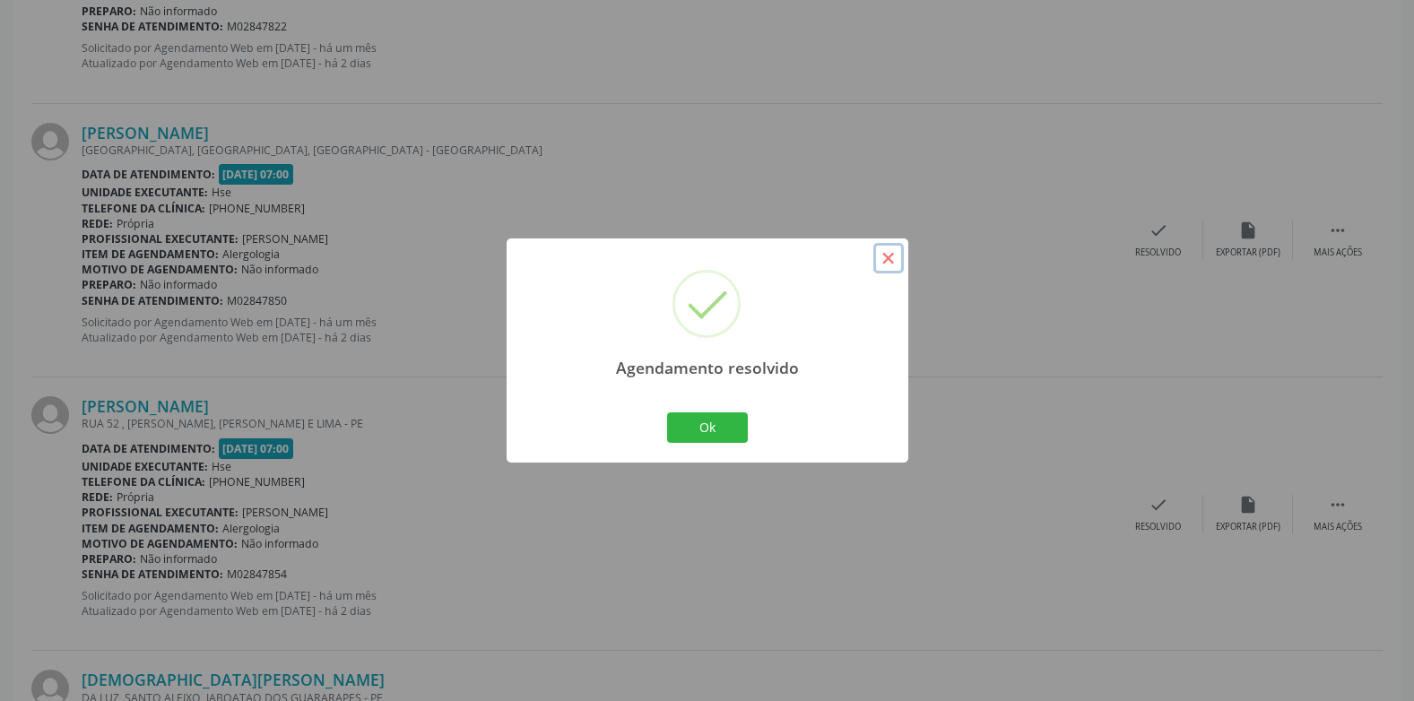
click at [895, 262] on button "×" at bounding box center [889, 258] width 30 height 30
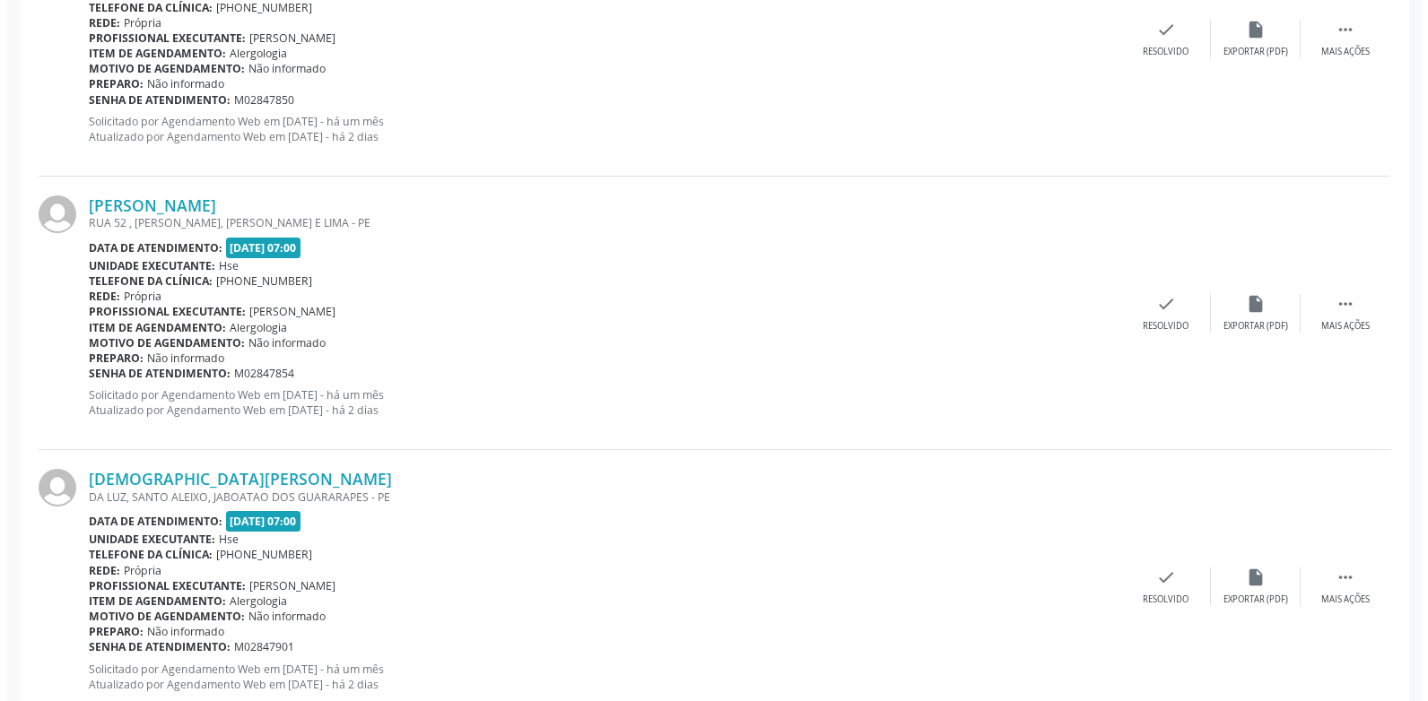
scroll to position [1696, 0]
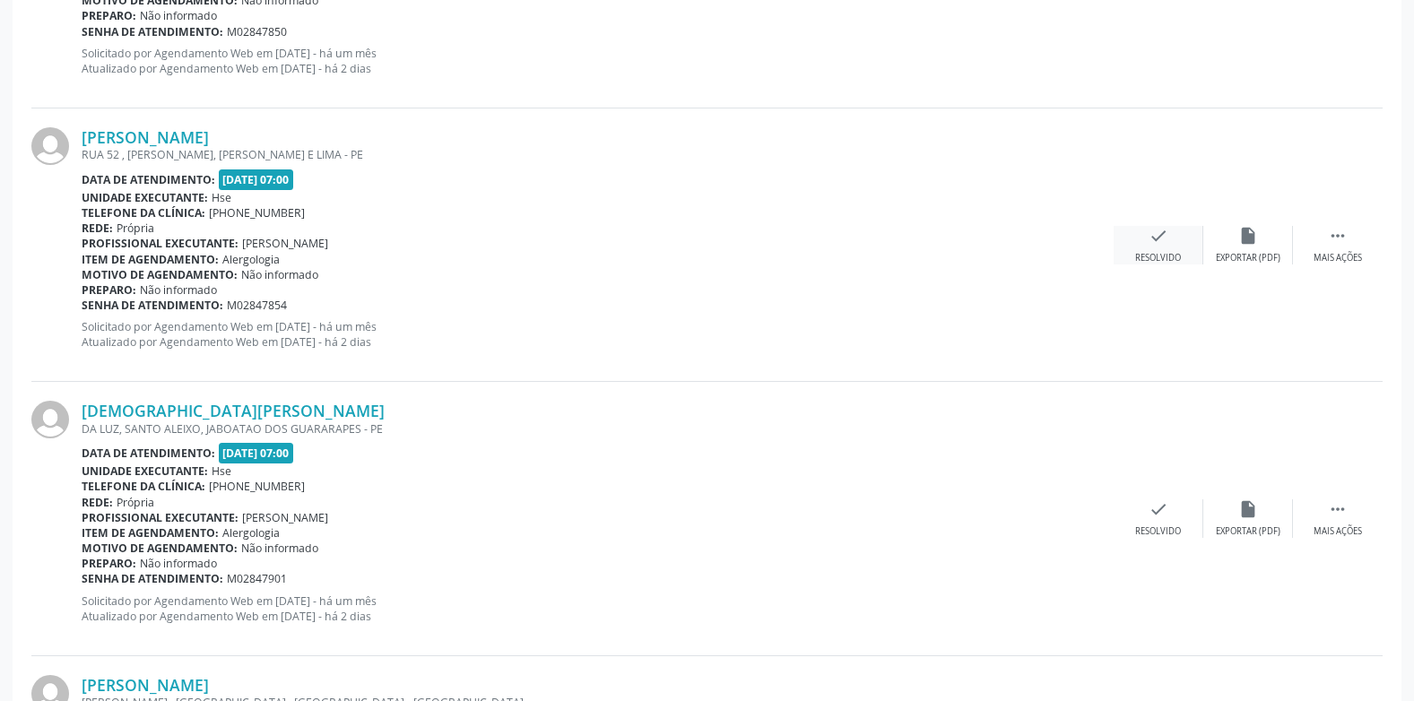
click at [1173, 252] on div "Resolvido" at bounding box center [1158, 258] width 46 height 13
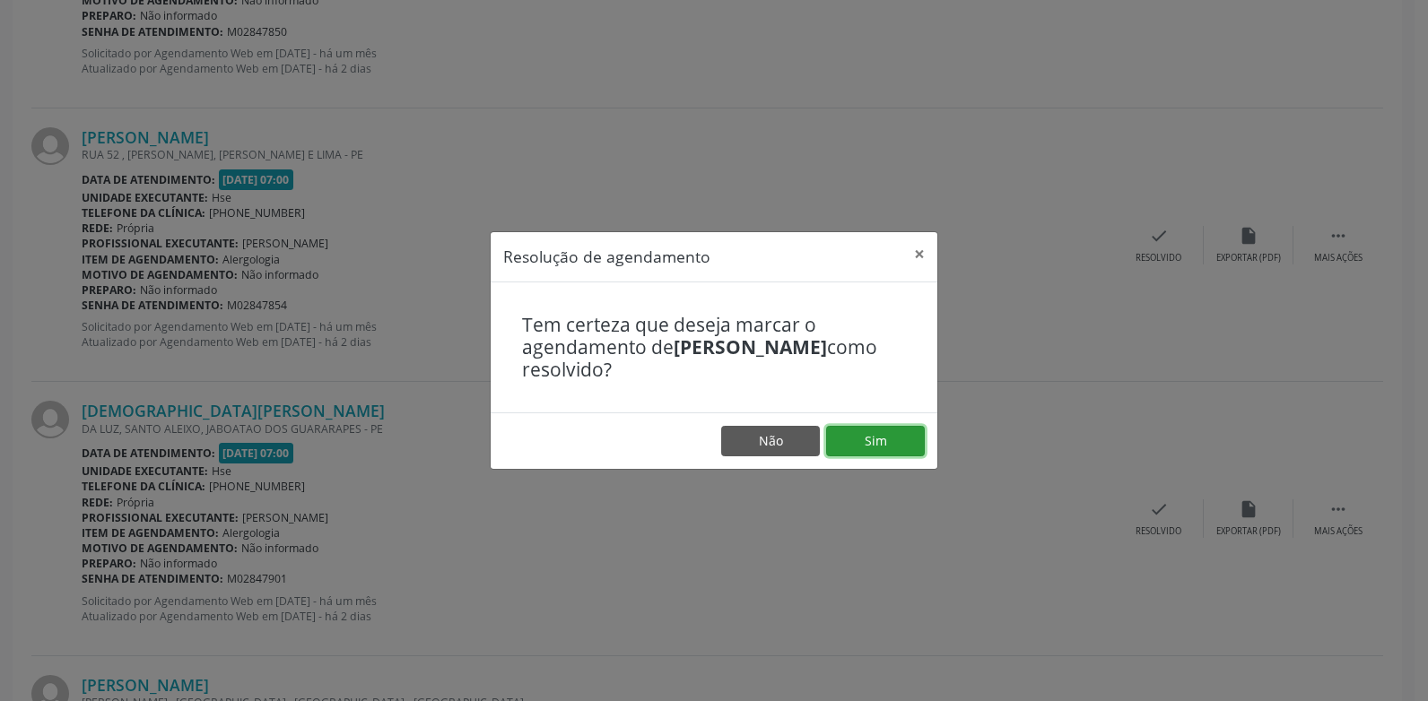
click at [864, 440] on button "Sim" at bounding box center [875, 441] width 99 height 30
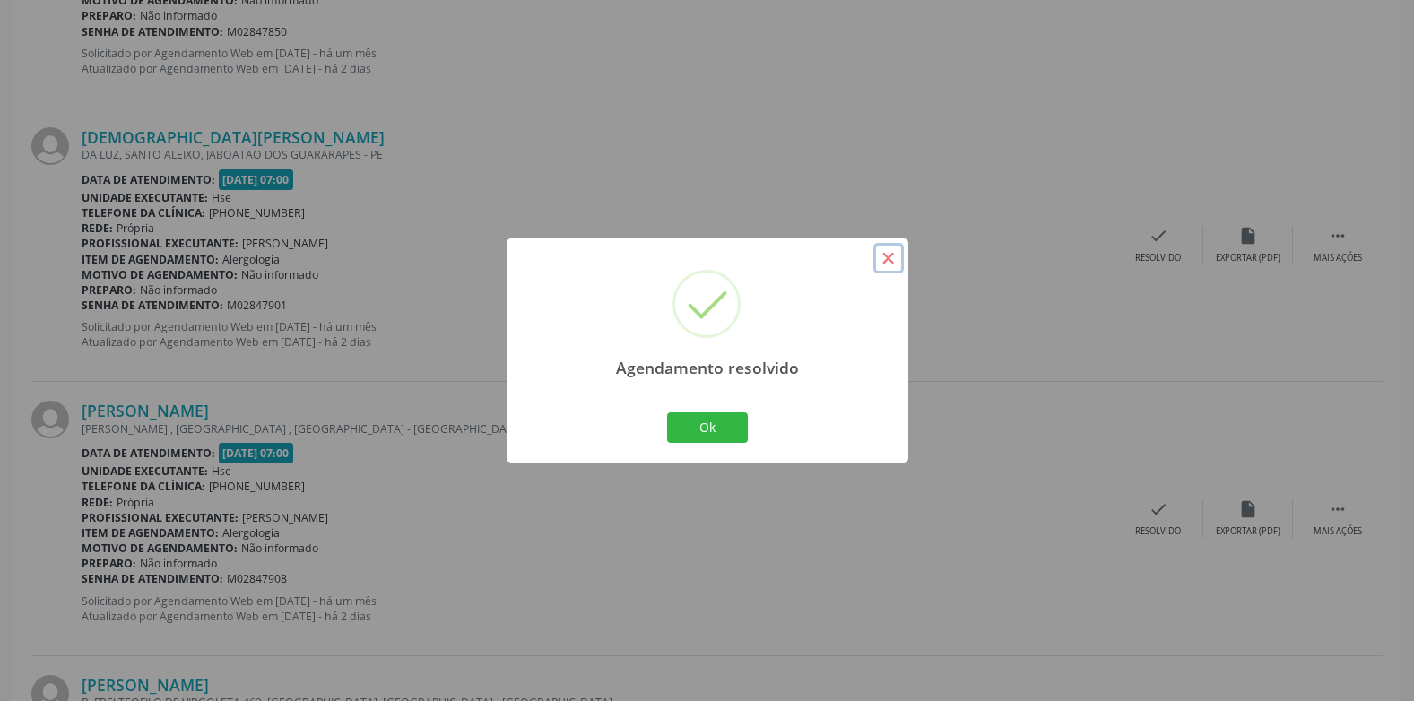
click at [896, 262] on button "×" at bounding box center [889, 258] width 30 height 30
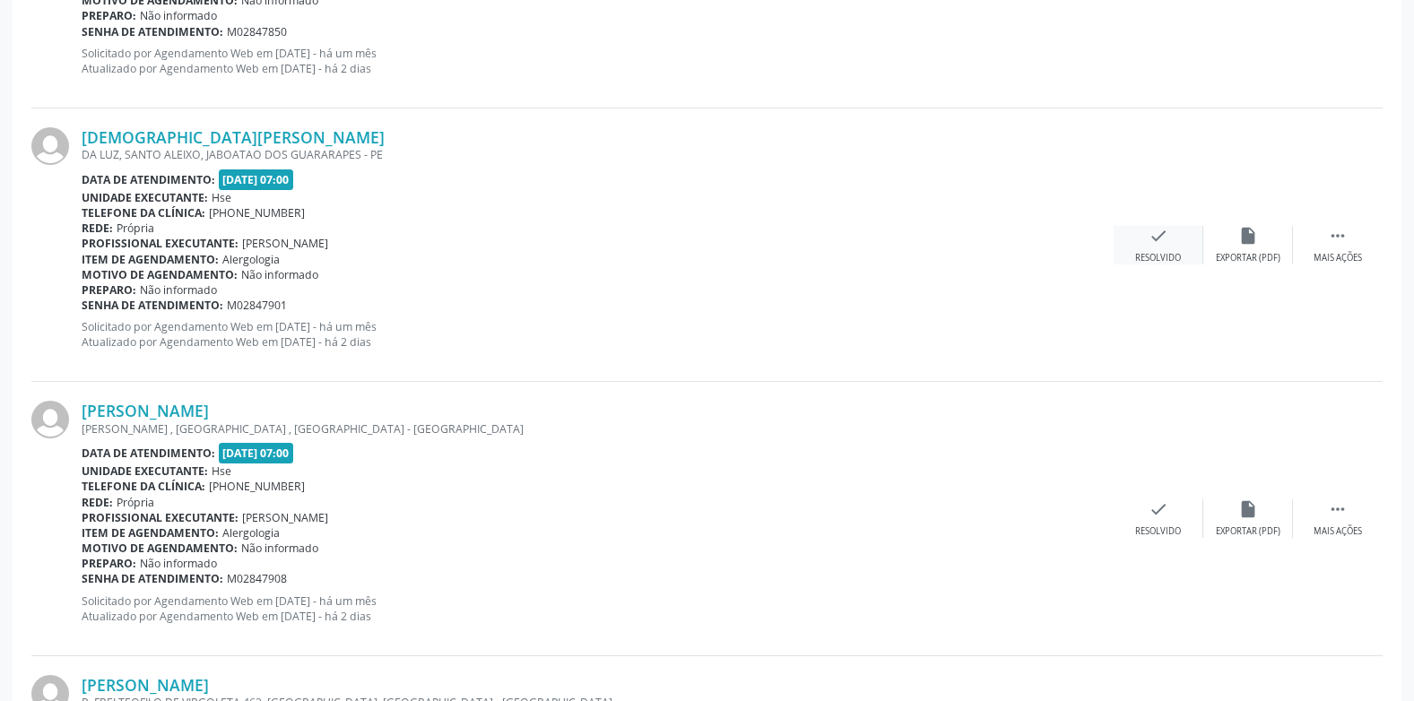
click at [1154, 237] on icon "check" at bounding box center [1159, 236] width 20 height 20
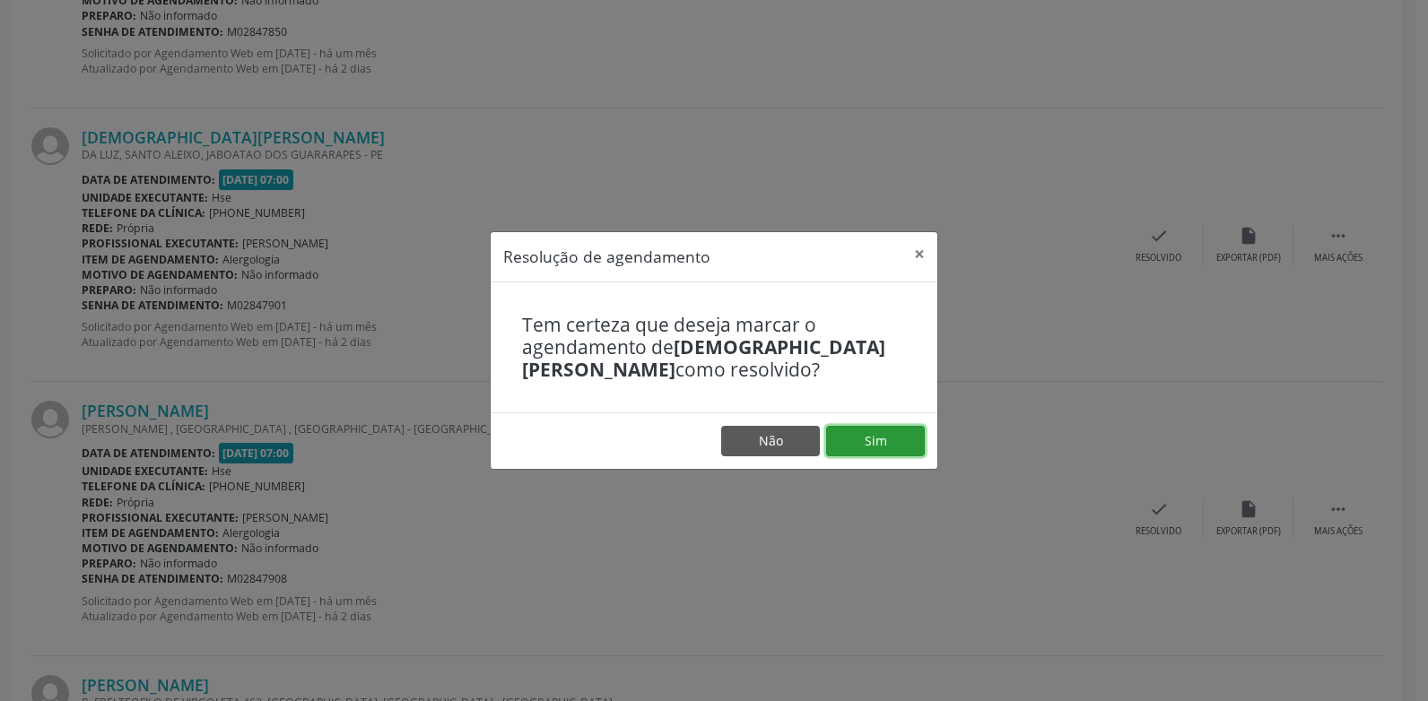
click at [844, 439] on button "Sim" at bounding box center [875, 441] width 99 height 30
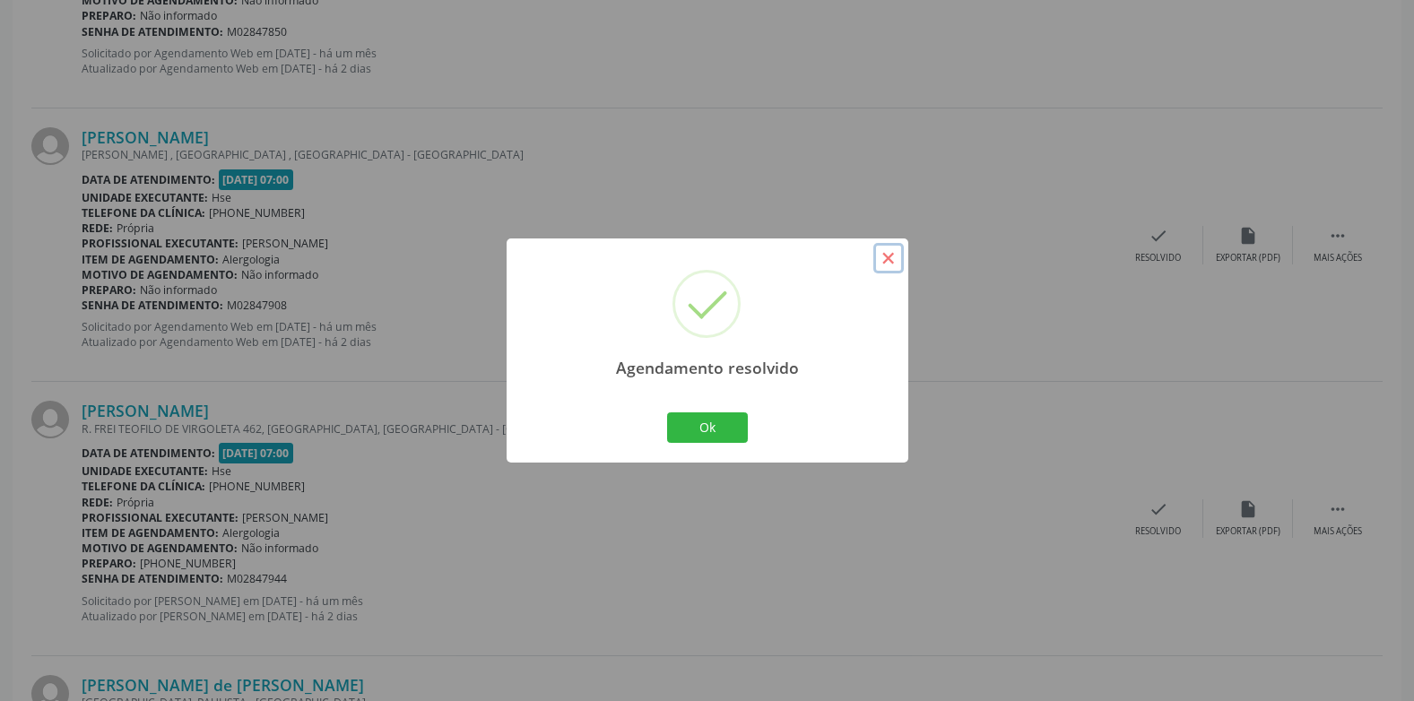
click at [891, 268] on button "×" at bounding box center [889, 258] width 30 height 30
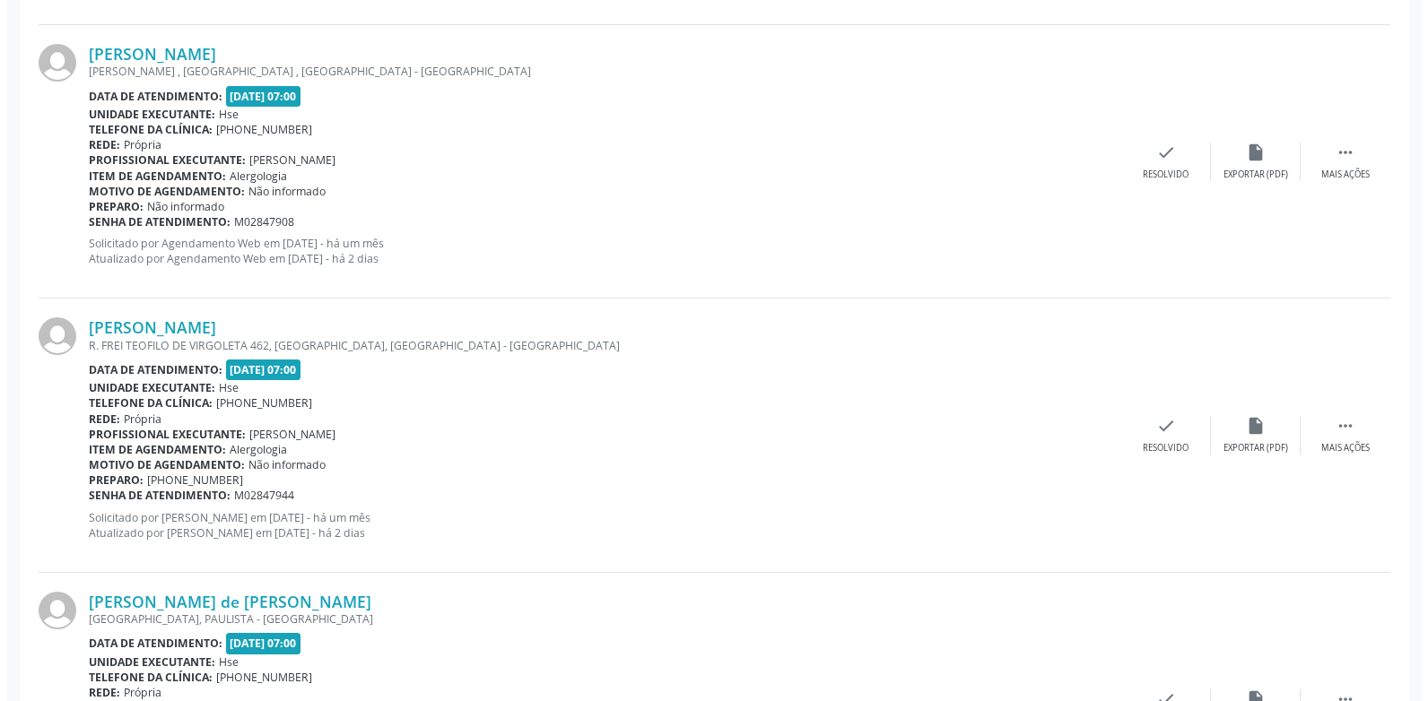
scroll to position [1786, 0]
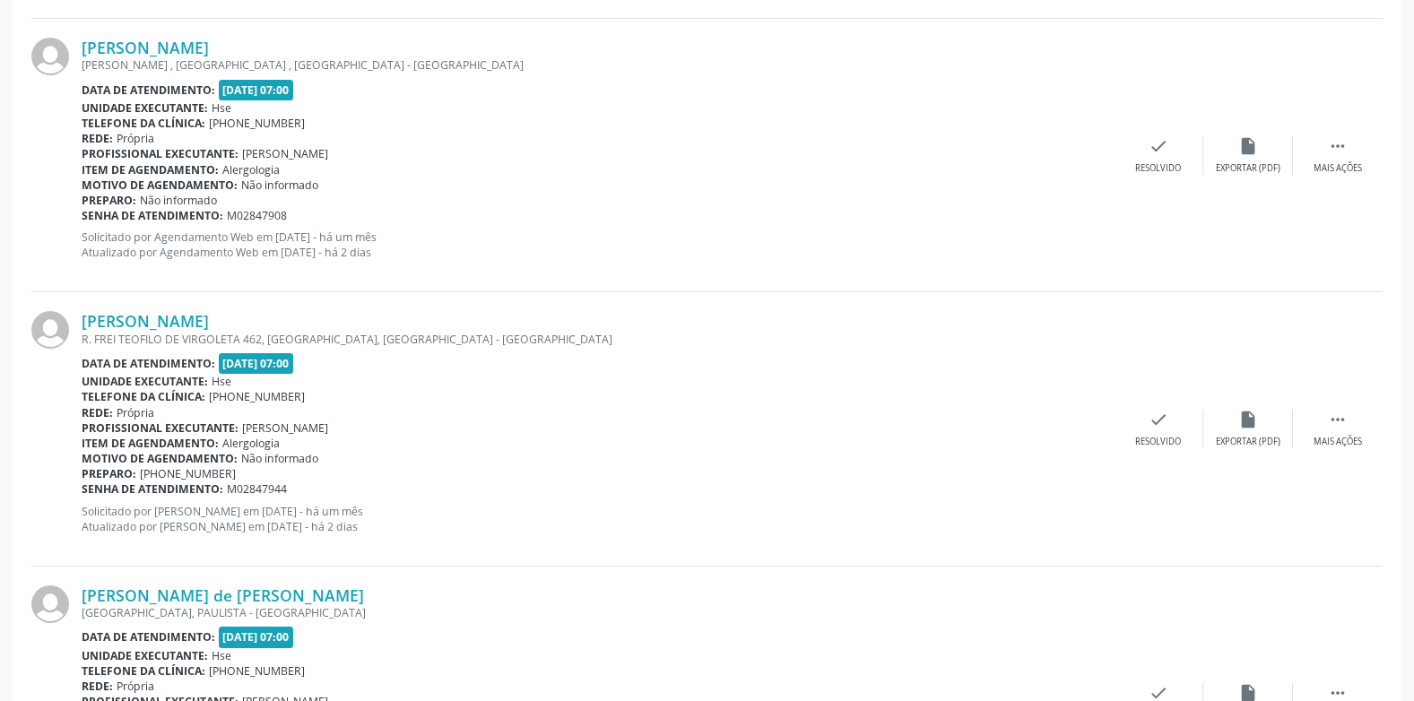
click at [1136, 397] on div "[PERSON_NAME] R. FREI TEOFILO DE VIRGOLETA 462, [GEOGRAPHIC_DATA], [GEOGRAPHIC_…" at bounding box center [707, 429] width 1352 height 274
click at [1157, 422] on icon "check" at bounding box center [1159, 420] width 20 height 20
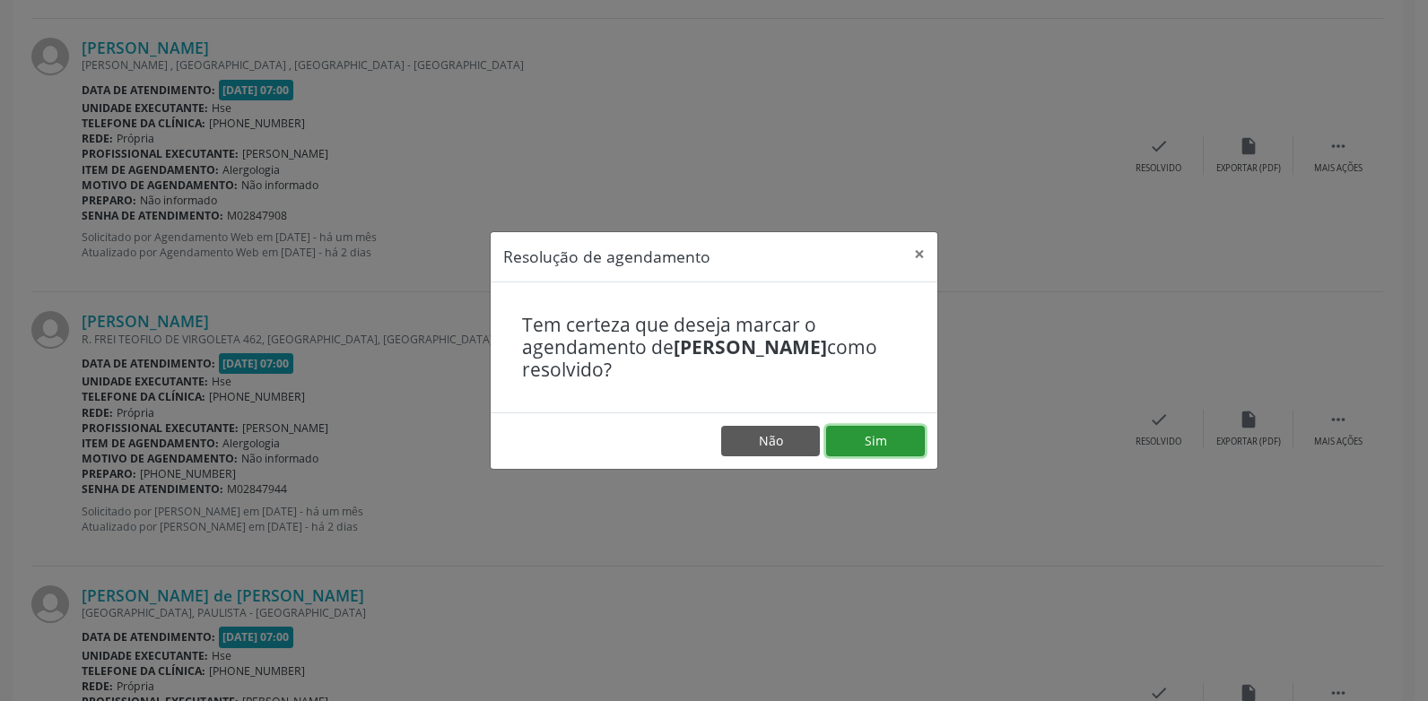
click at [910, 437] on button "Sim" at bounding box center [875, 441] width 99 height 30
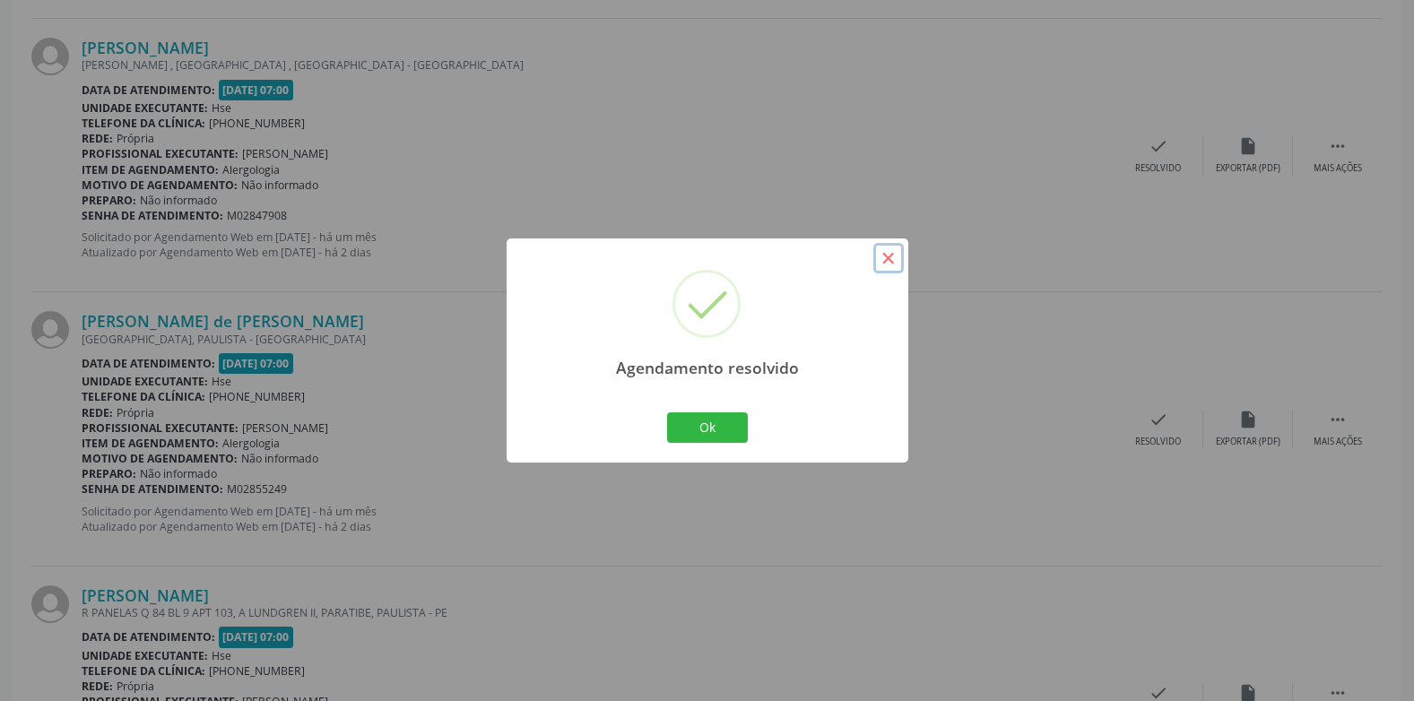
click at [877, 260] on button "×" at bounding box center [889, 258] width 30 height 30
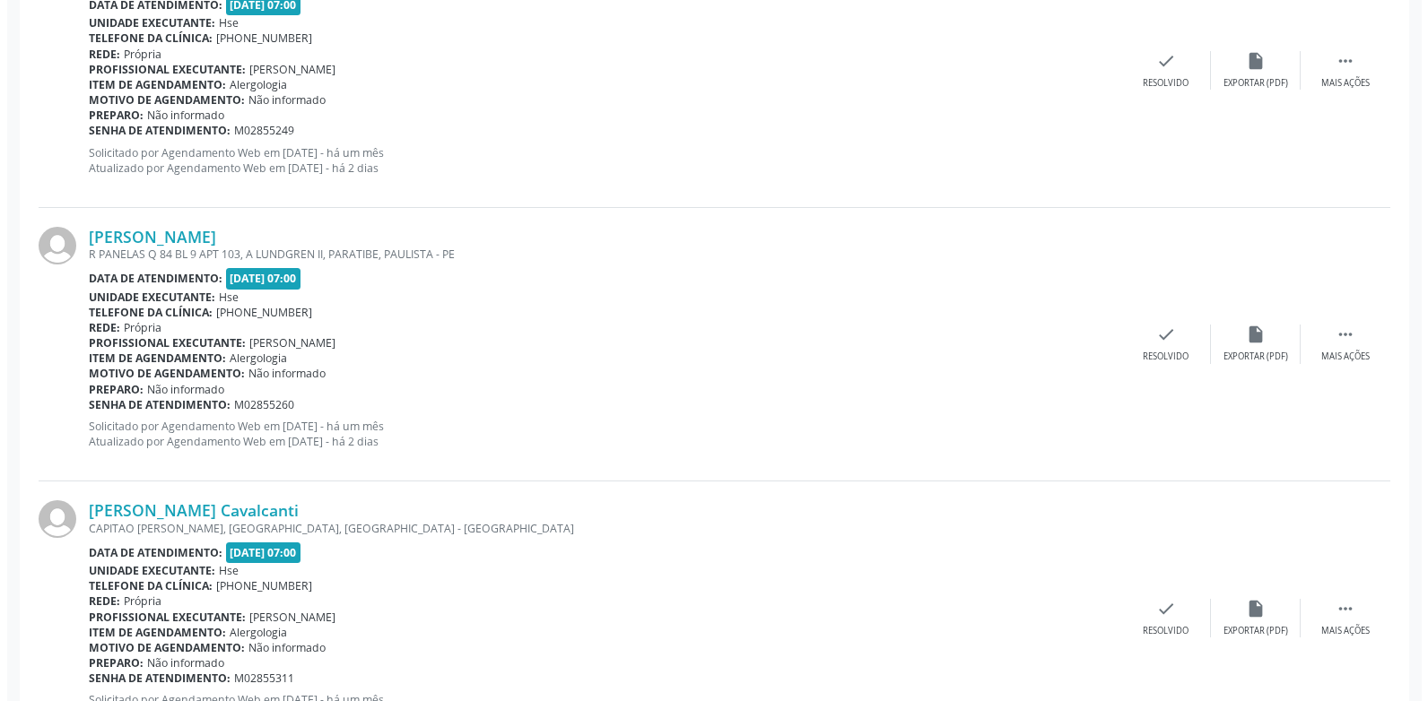
scroll to position [2230, 0]
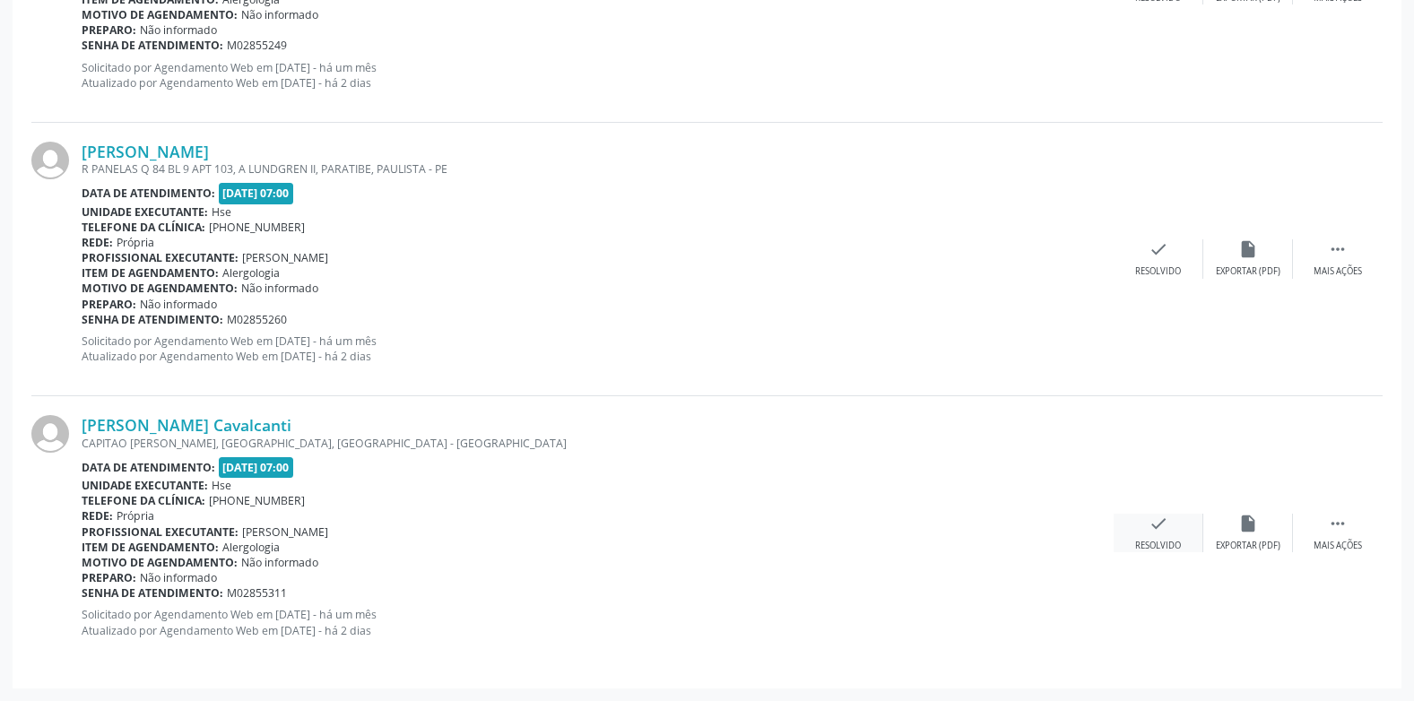
click at [1156, 514] on icon "check" at bounding box center [1159, 524] width 20 height 20
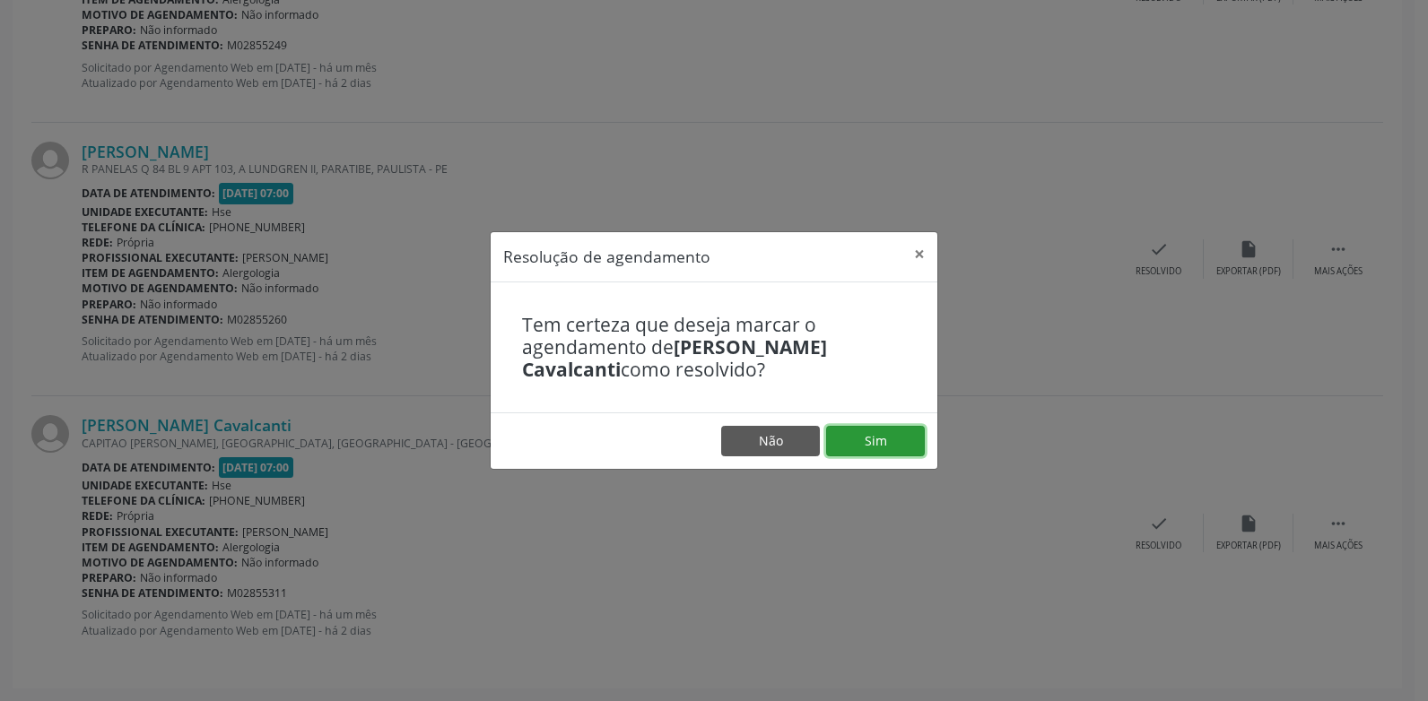
click at [884, 445] on button "Sim" at bounding box center [875, 441] width 99 height 30
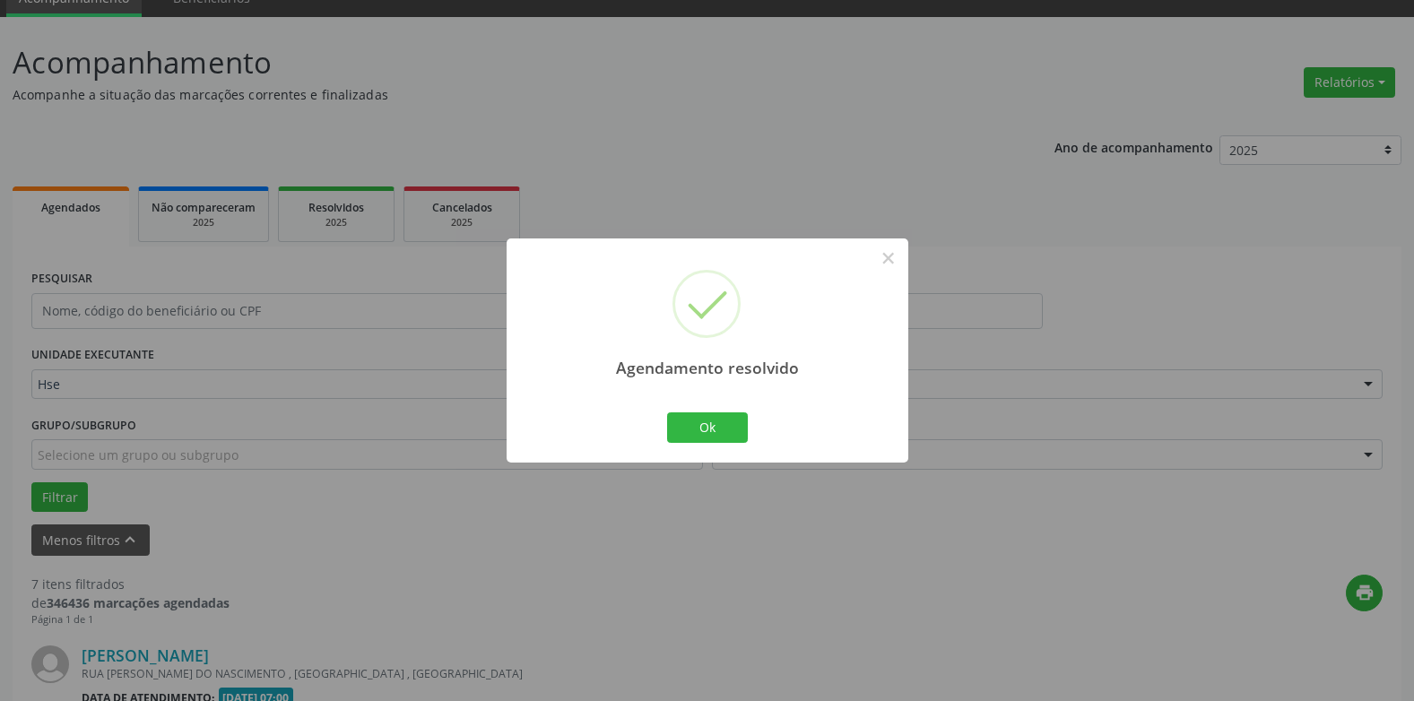
scroll to position [1955, 0]
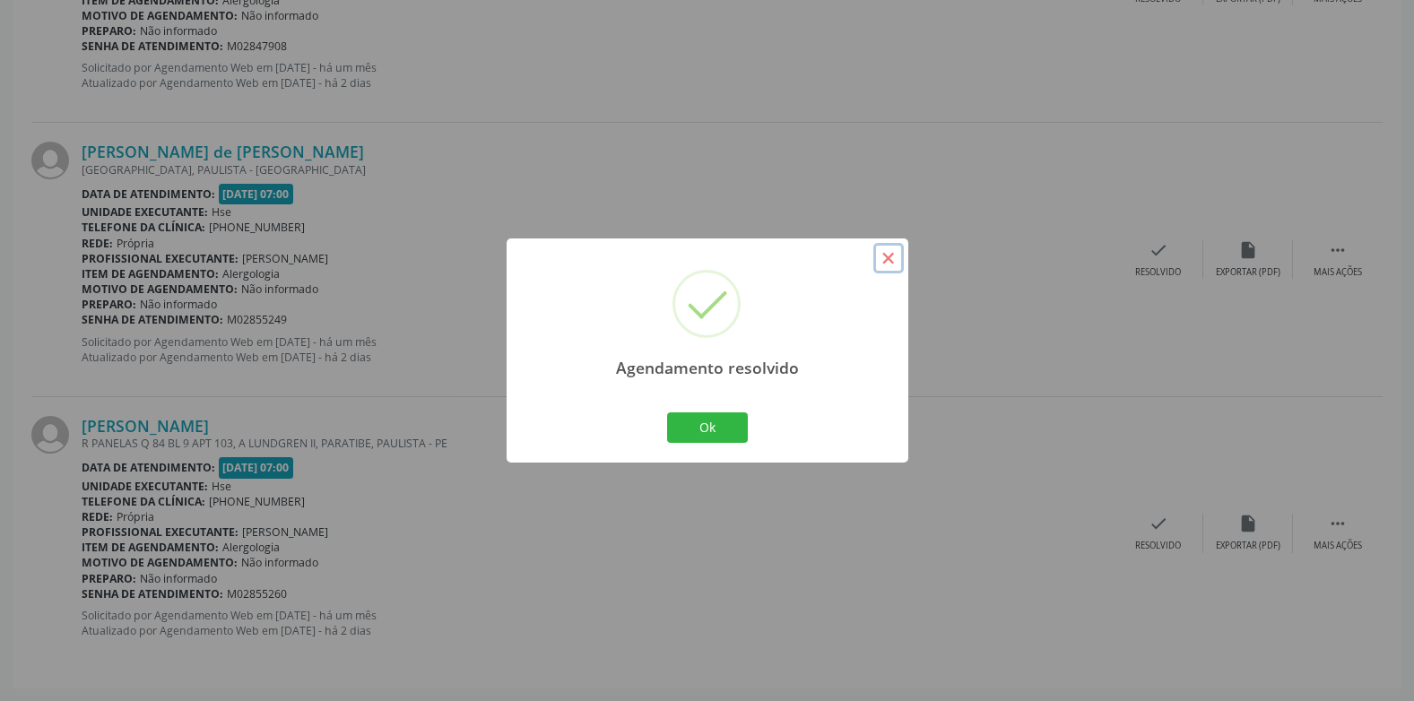
click at [892, 268] on button "×" at bounding box center [889, 258] width 30 height 30
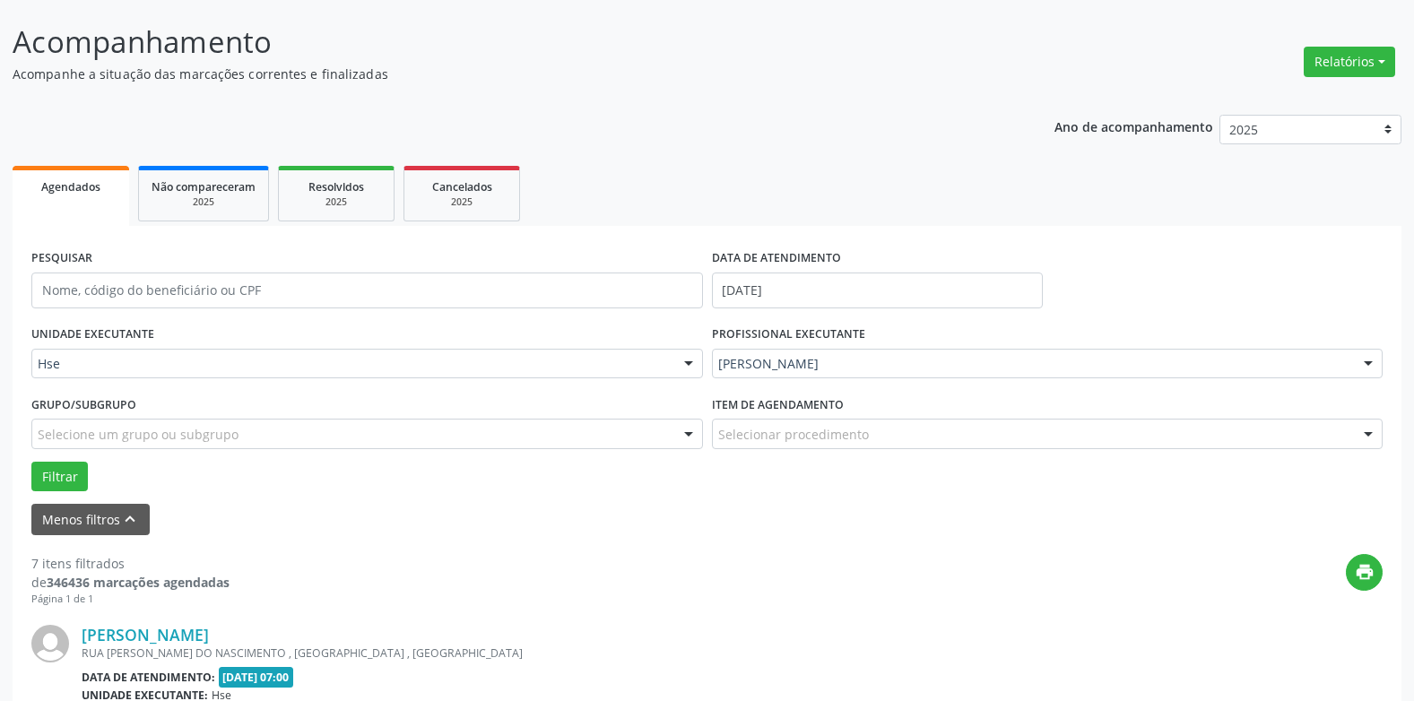
scroll to position [0, 0]
